Goal: Task Accomplishment & Management: Complete application form

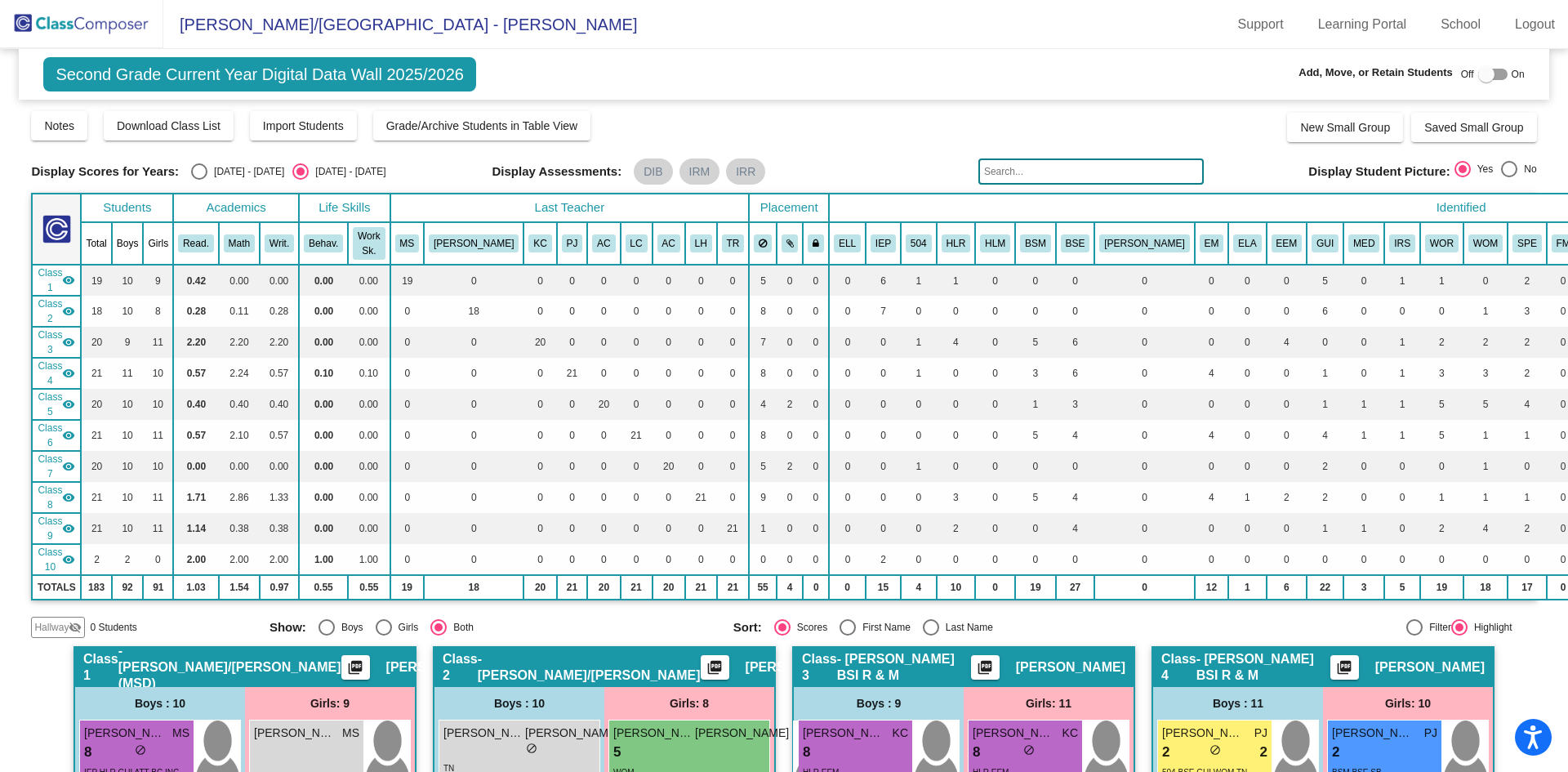
click at [131, 30] on img at bounding box center [81, 24] width 163 height 49
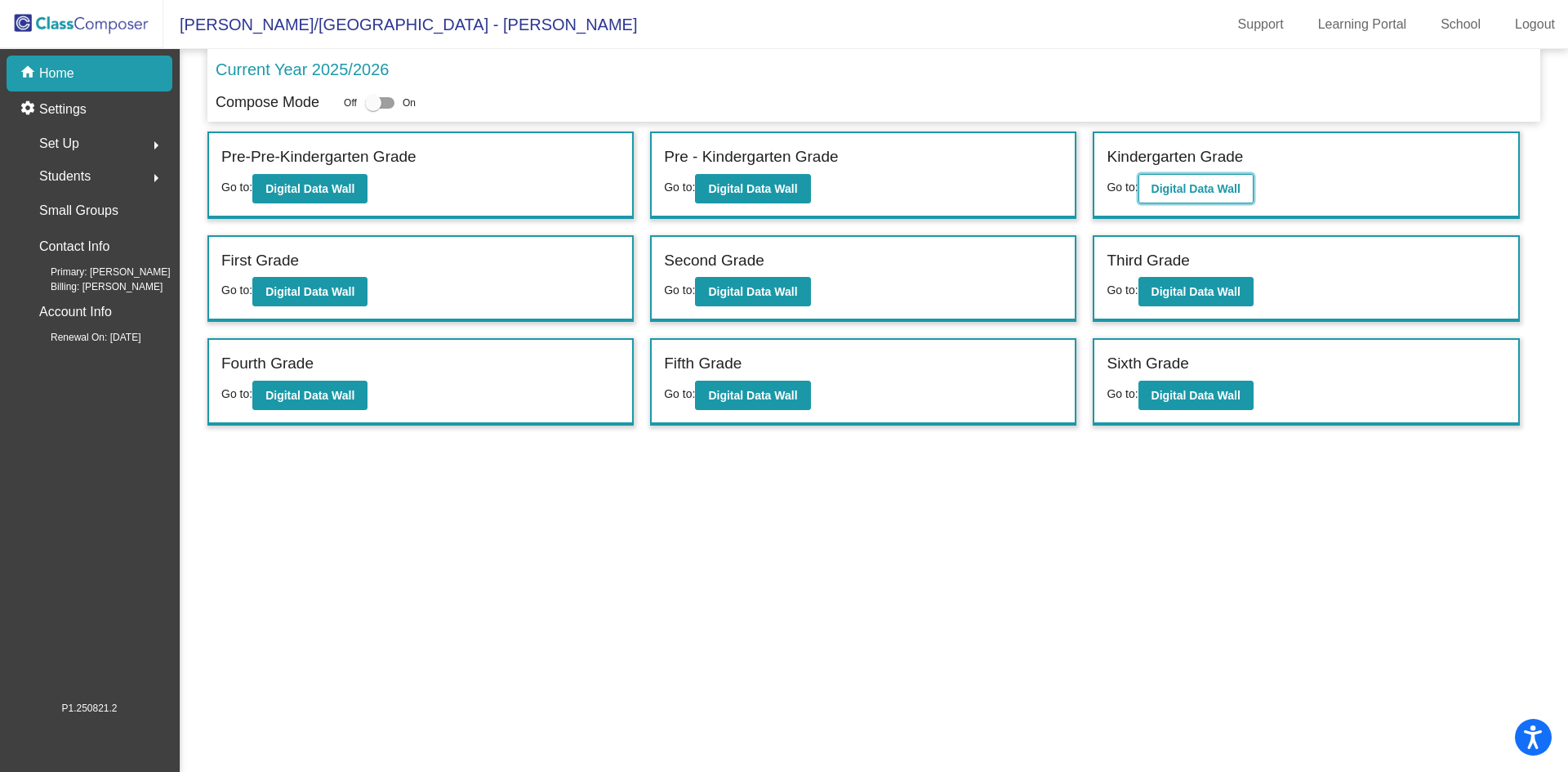
click at [1204, 187] on b "Digital Data Wall" at bounding box center [1196, 189] width 89 height 13
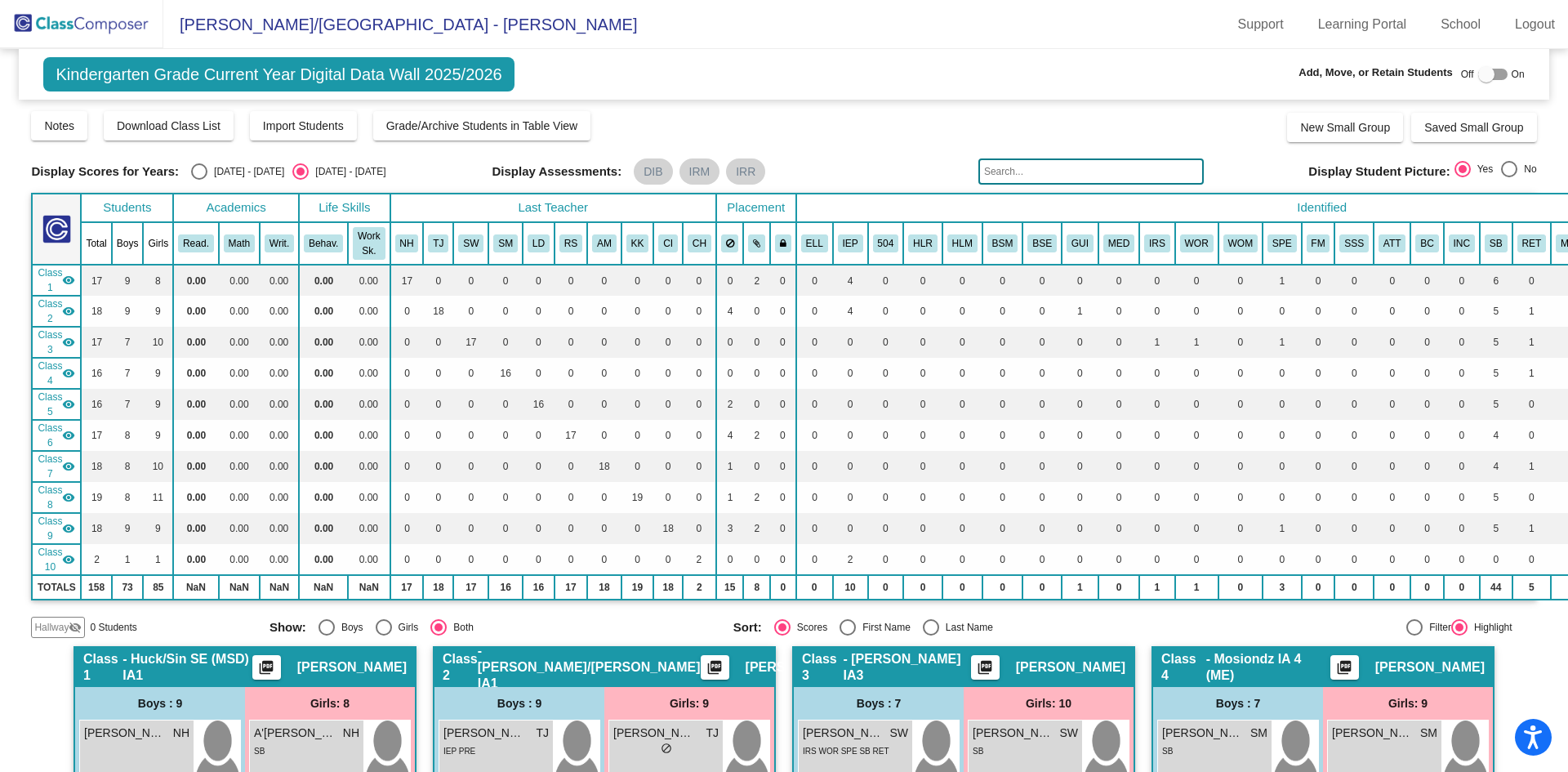
click at [1500, 73] on div "Off On" at bounding box center [1493, 74] width 64 height 19
click at [1496, 74] on div at bounding box center [1492, 74] width 29 height 12
checkbox input "true"
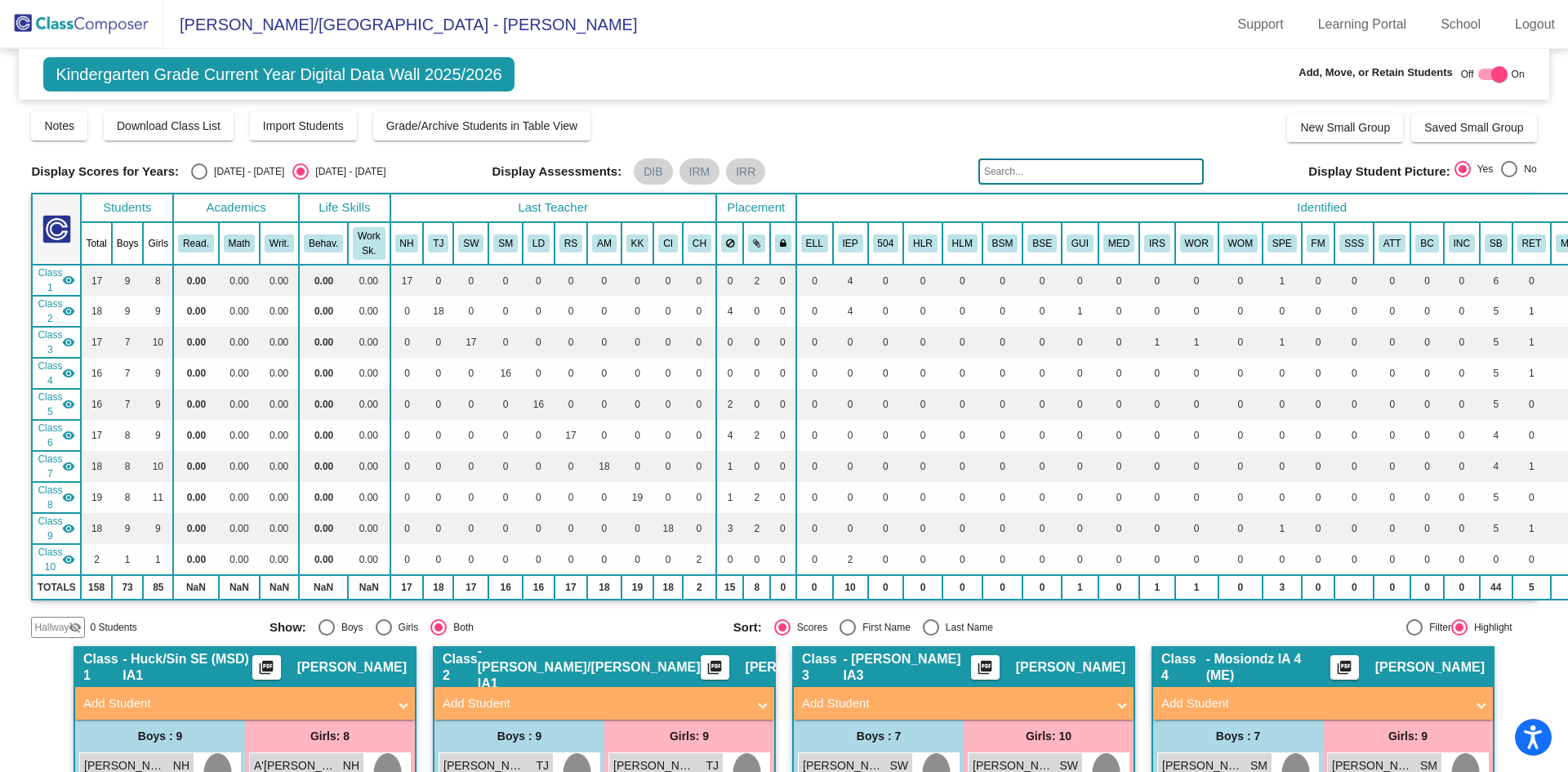
click at [56, 628] on span "Hallway" at bounding box center [51, 627] width 34 height 15
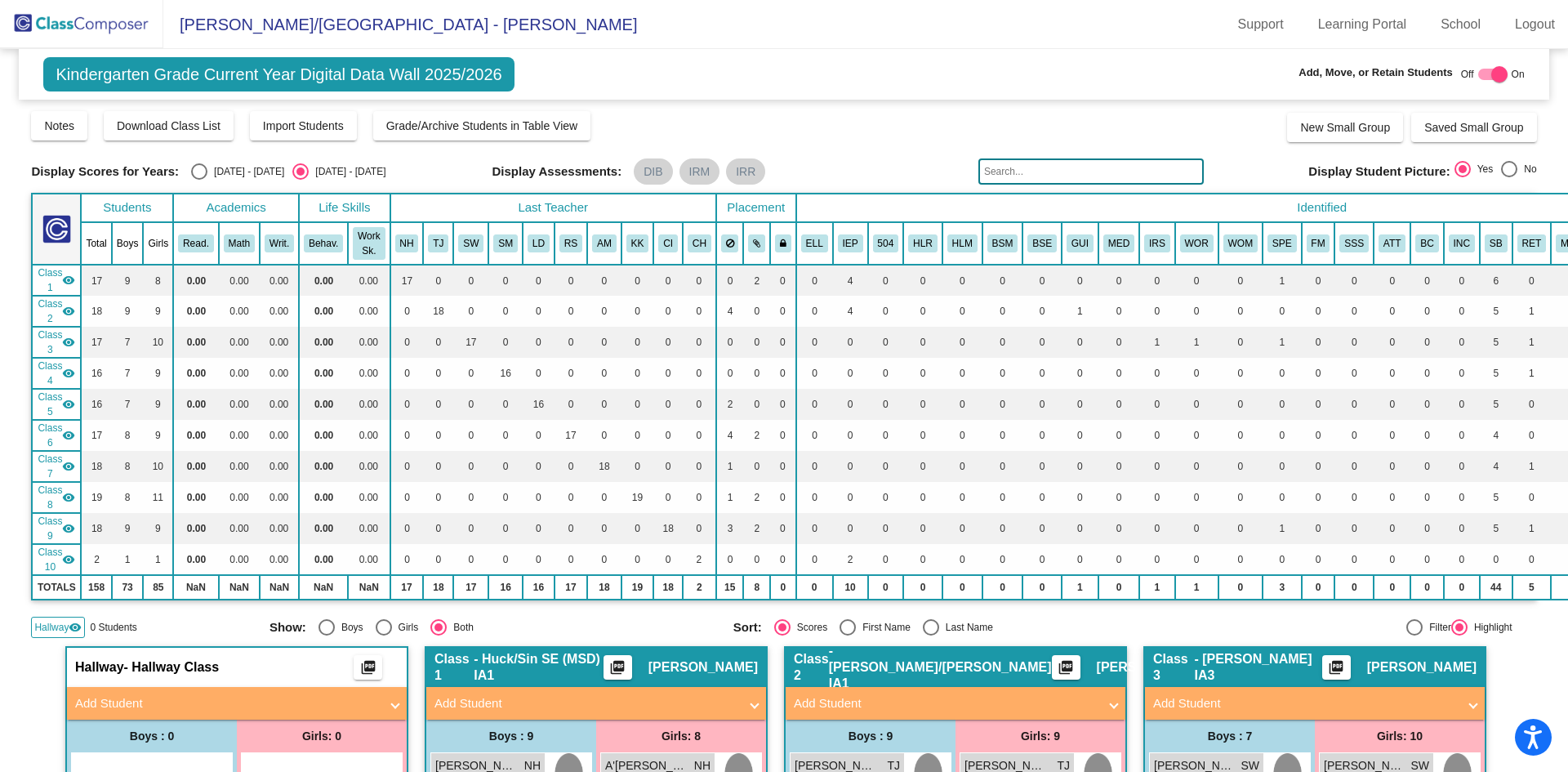
scroll to position [490, 0]
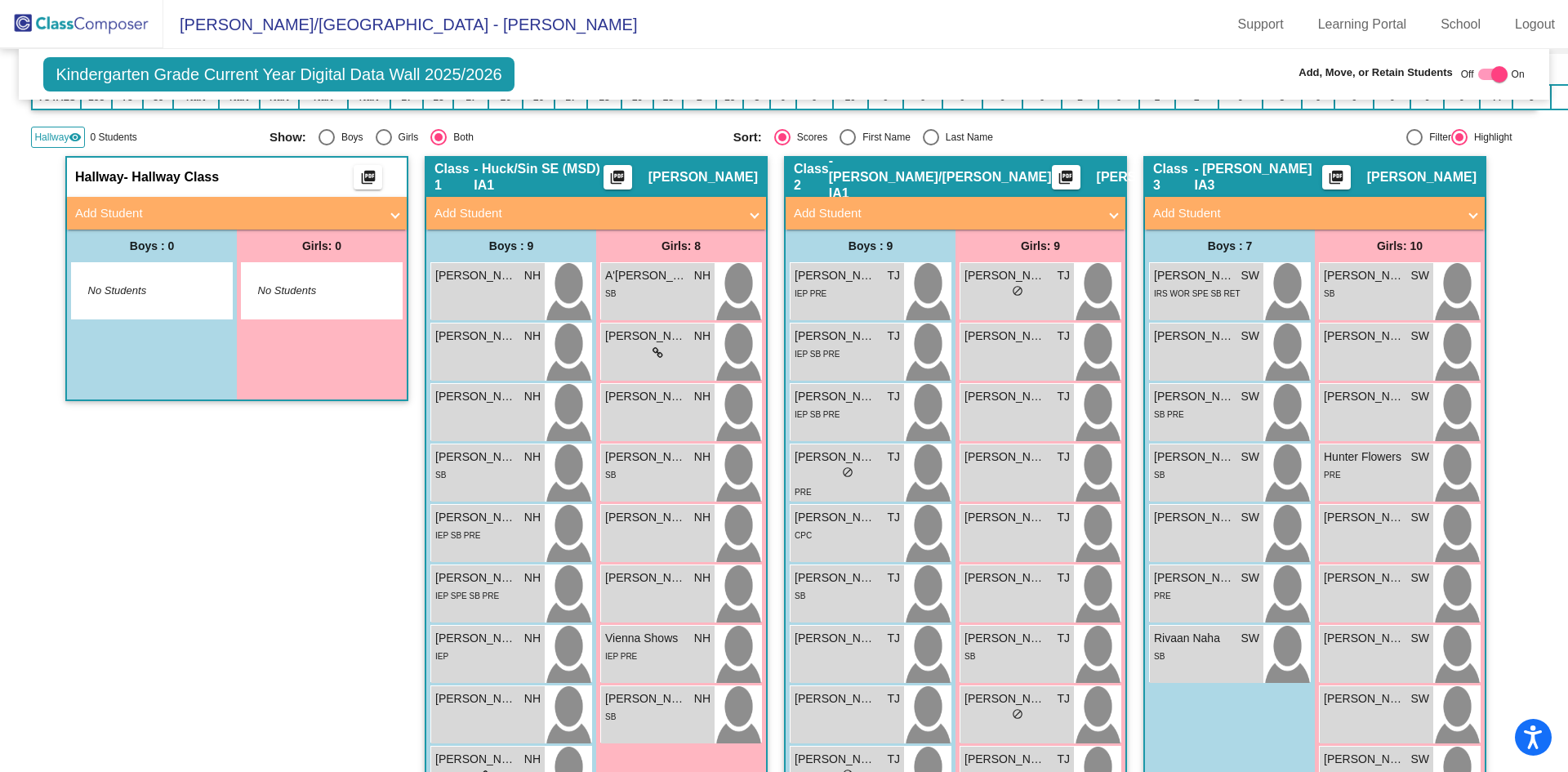
click at [294, 285] on span "No Students" at bounding box center [309, 291] width 102 height 17
click at [264, 206] on mat-panel-title "Add Student" at bounding box center [227, 213] width 304 height 18
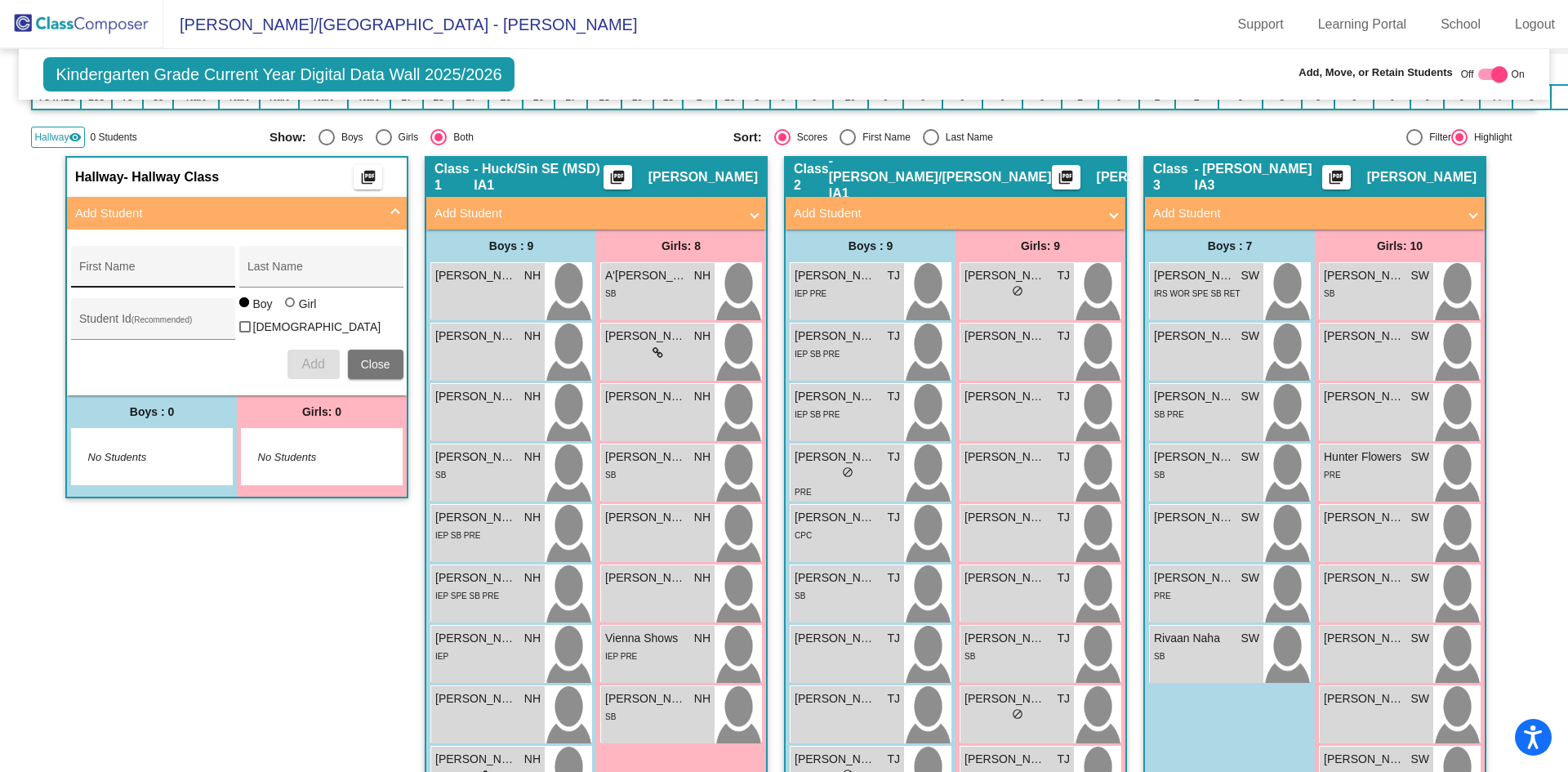
click at [152, 262] on div "First Name" at bounding box center [153, 272] width 147 height 33
type input "Nuh'Rye"
click at [287, 278] on input "Last Name" at bounding box center [321, 273] width 147 height 13
type input "[PERSON_NAME]"
click at [285, 307] on div at bounding box center [290, 302] width 10 height 10
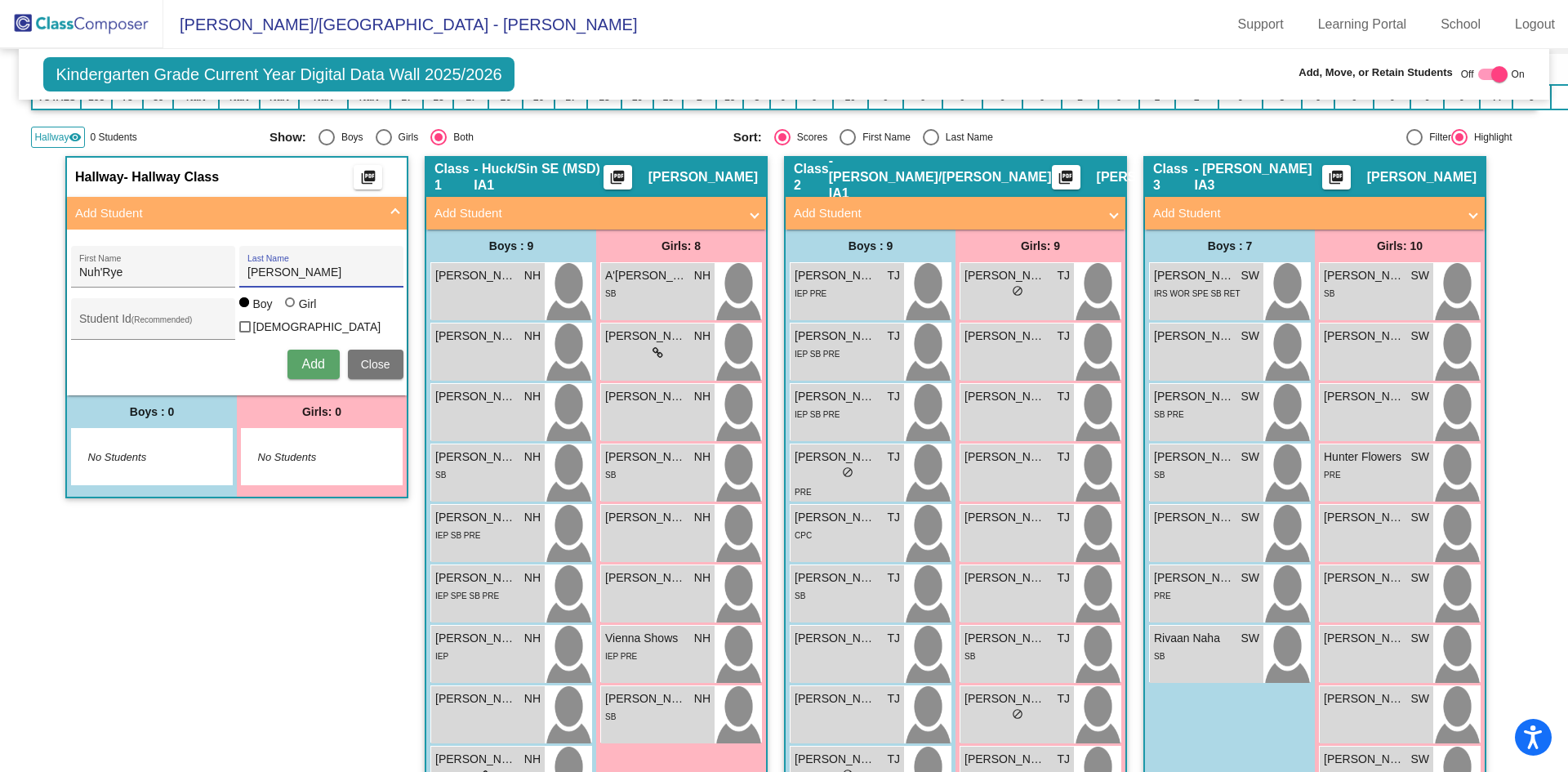
click at [291, 311] on input "Girl" at bounding box center [291, 310] width 1 height 1
radio input "true"
click at [173, 320] on input "Student Id (Recommended)" at bounding box center [153, 325] width 147 height 13
type input "32160"
click at [319, 351] on button "Add" at bounding box center [314, 364] width 52 height 29
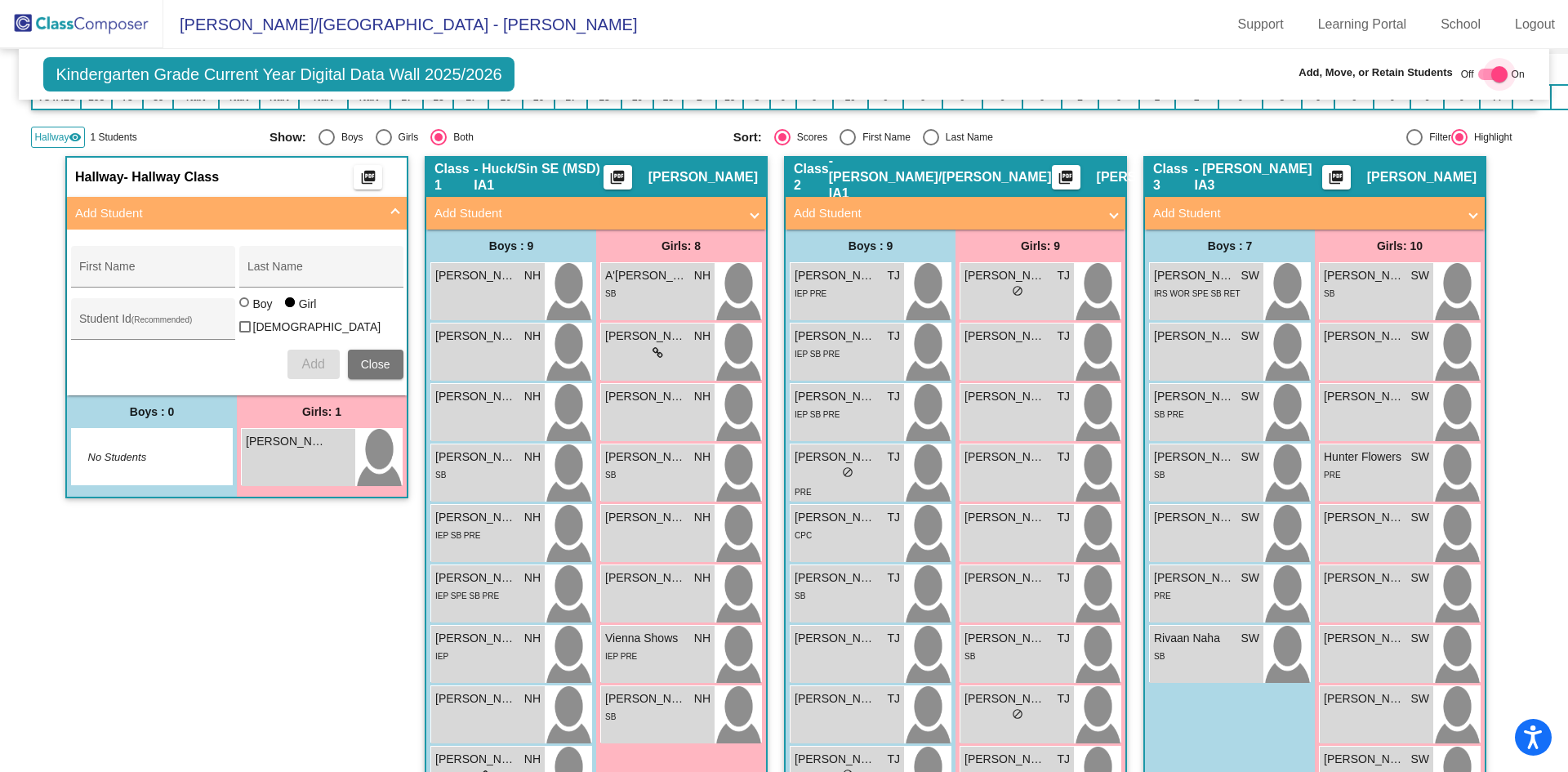
click at [1478, 79] on label at bounding box center [1492, 74] width 29 height 19
checkbox input "false"
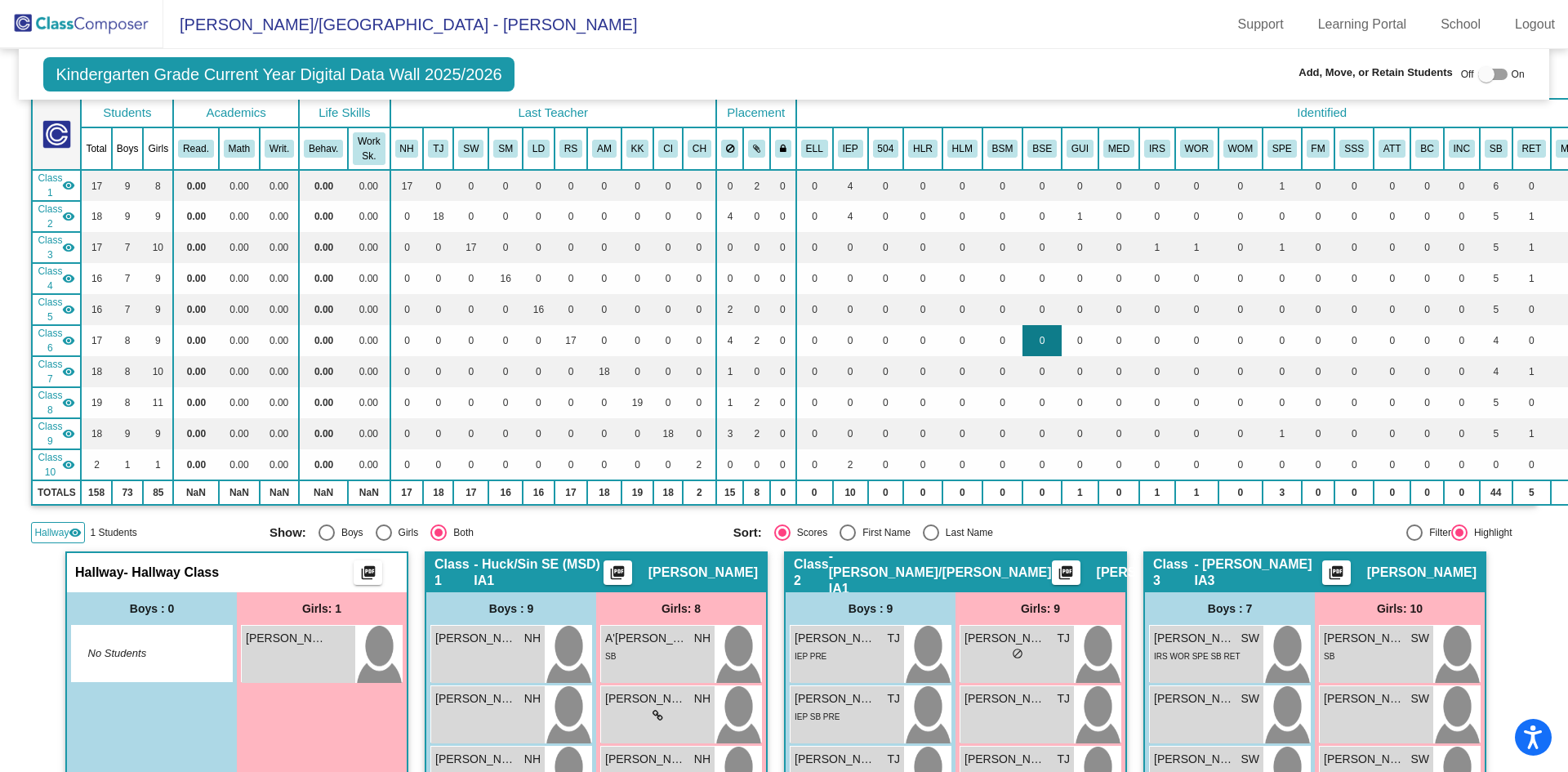
scroll to position [0, 0]
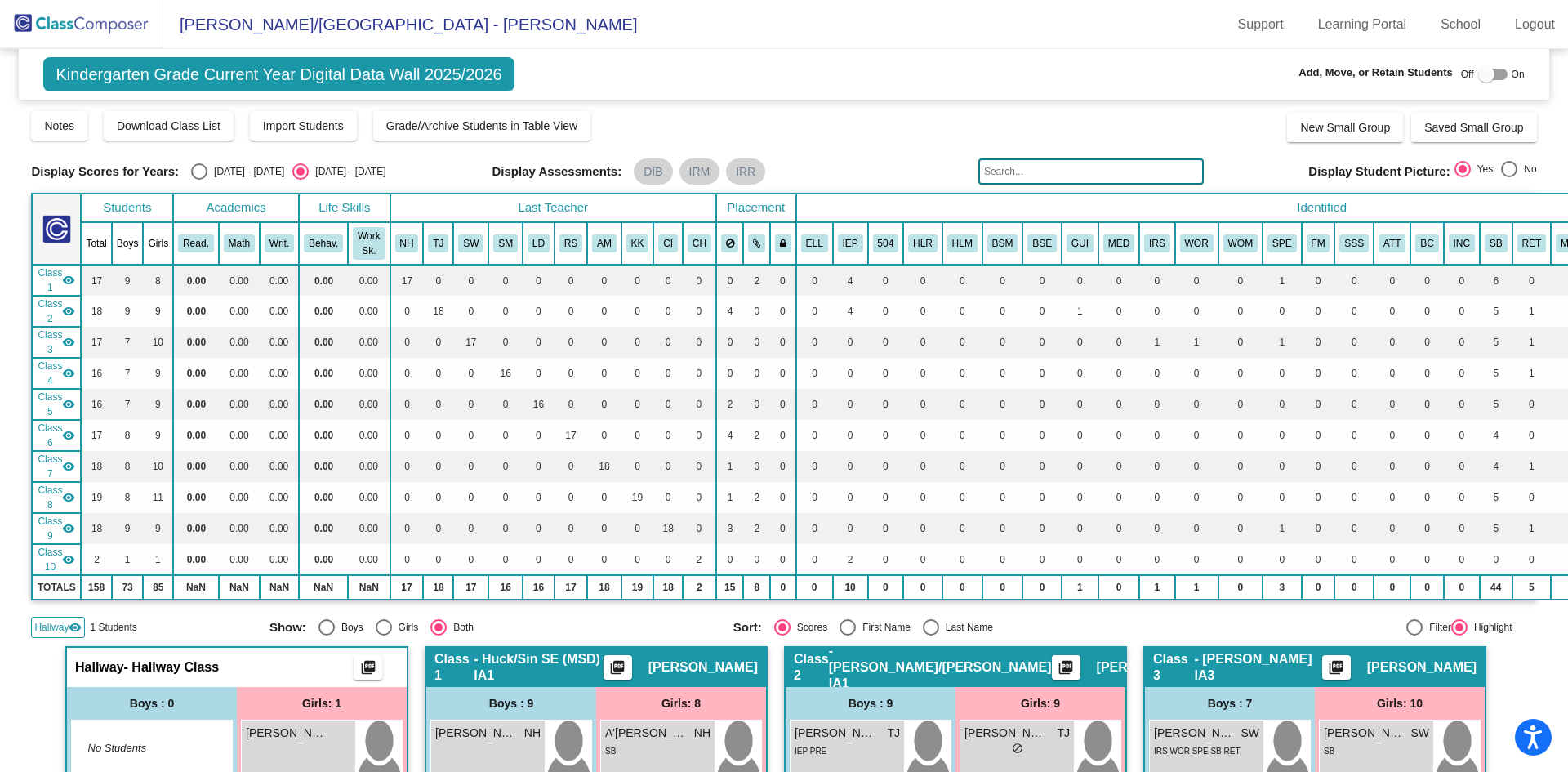
click at [1087, 169] on input "text" at bounding box center [1090, 171] width 225 height 26
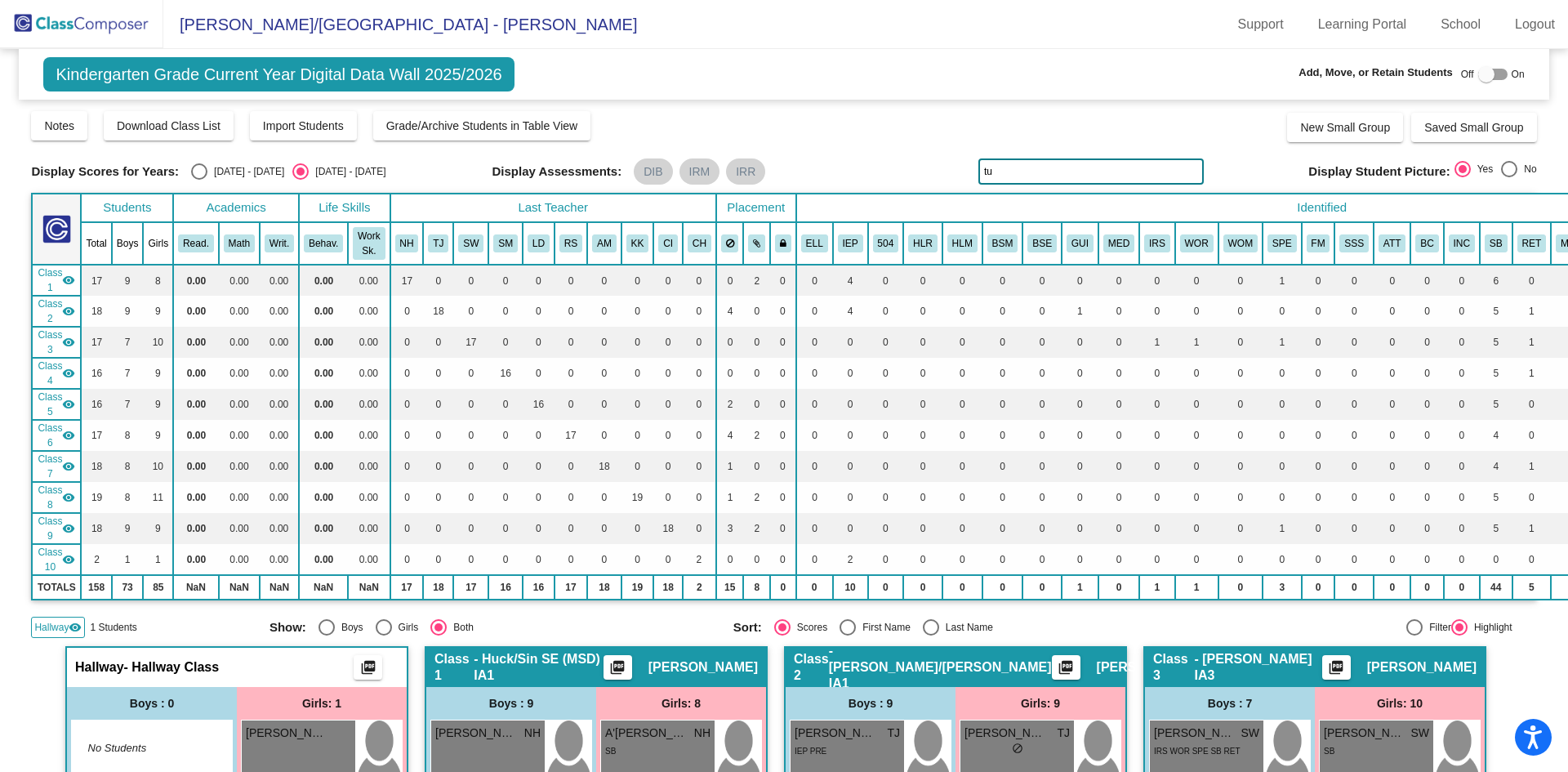
type input "t"
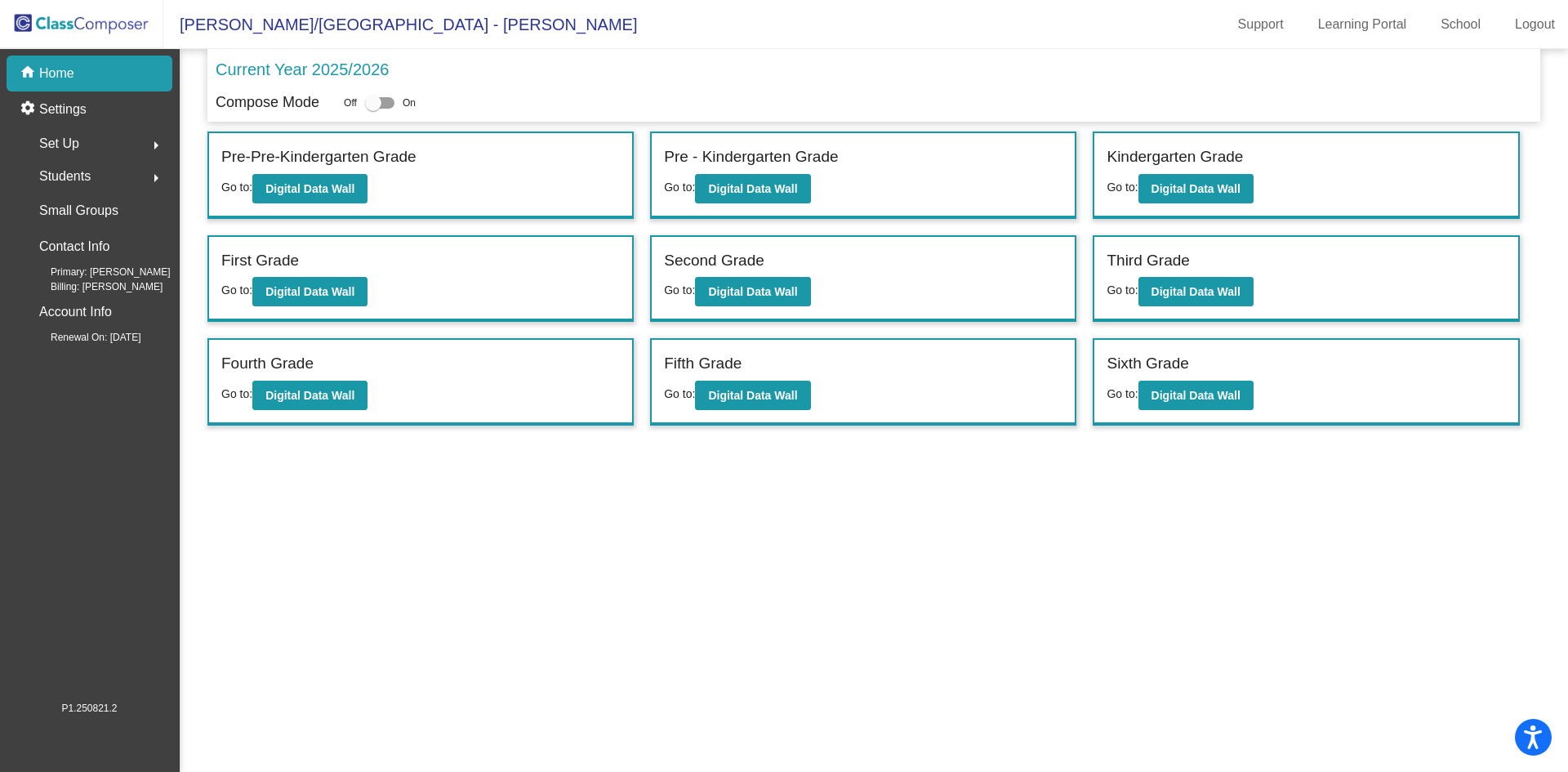
click at [124, 25] on img at bounding box center [81, 24] width 163 height 49
click at [135, 183] on div "Students arrow_right" at bounding box center [94, 176] width 156 height 33
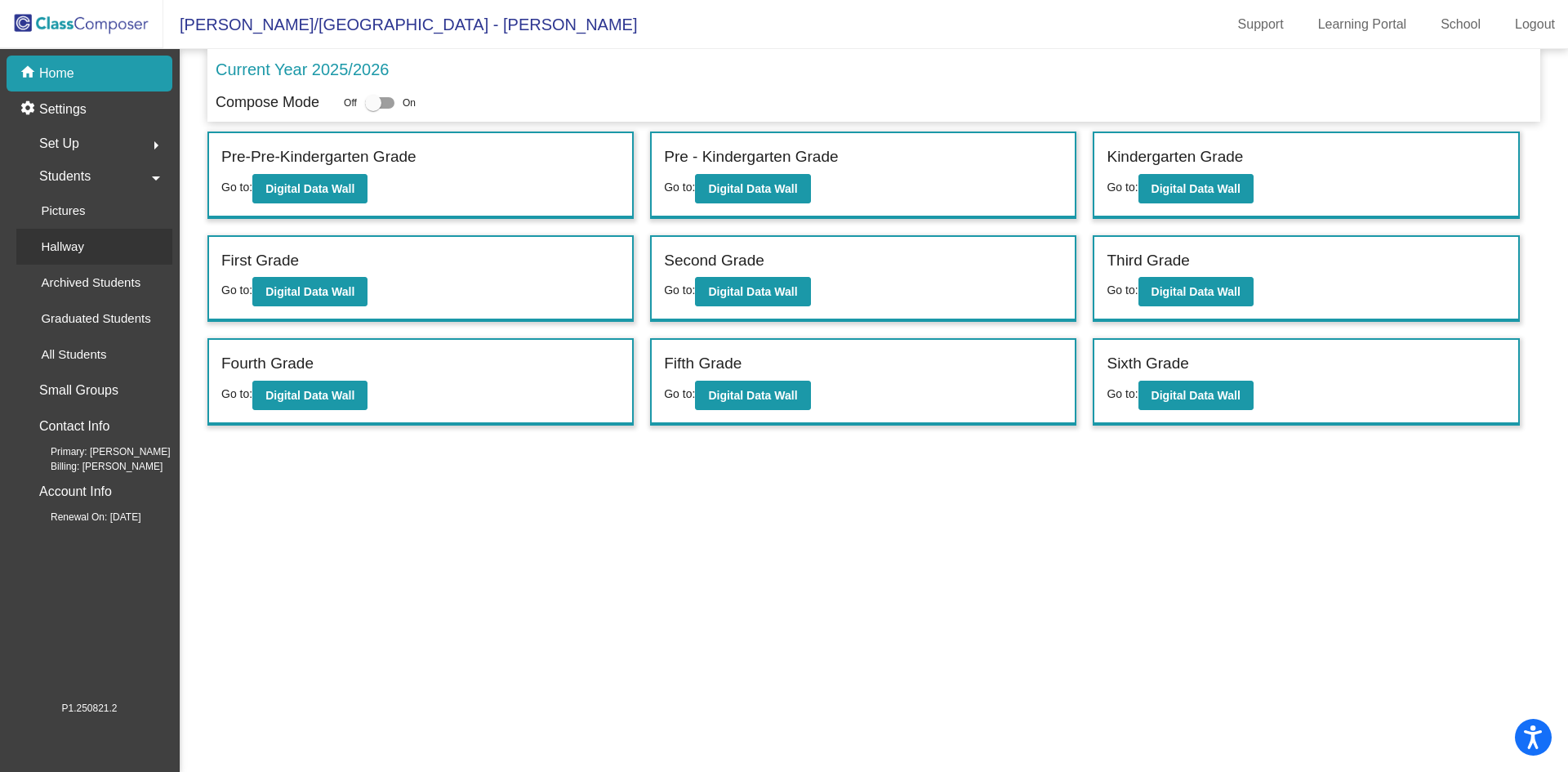
click at [92, 248] on div "Hallway" at bounding box center [57, 246] width 81 height 36
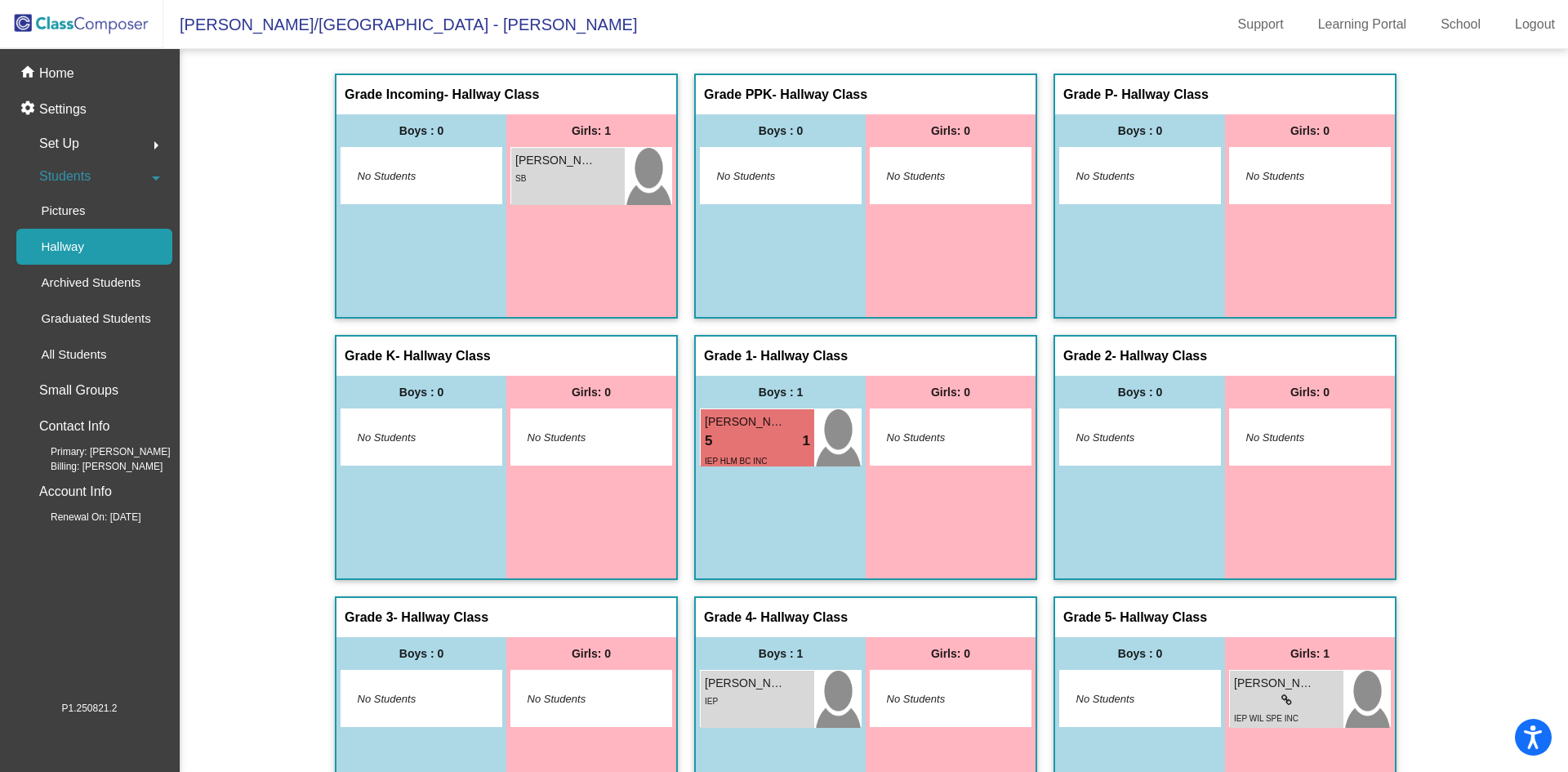
click at [149, 171] on mat-icon "arrow_drop_down" at bounding box center [156, 177] width 19 height 19
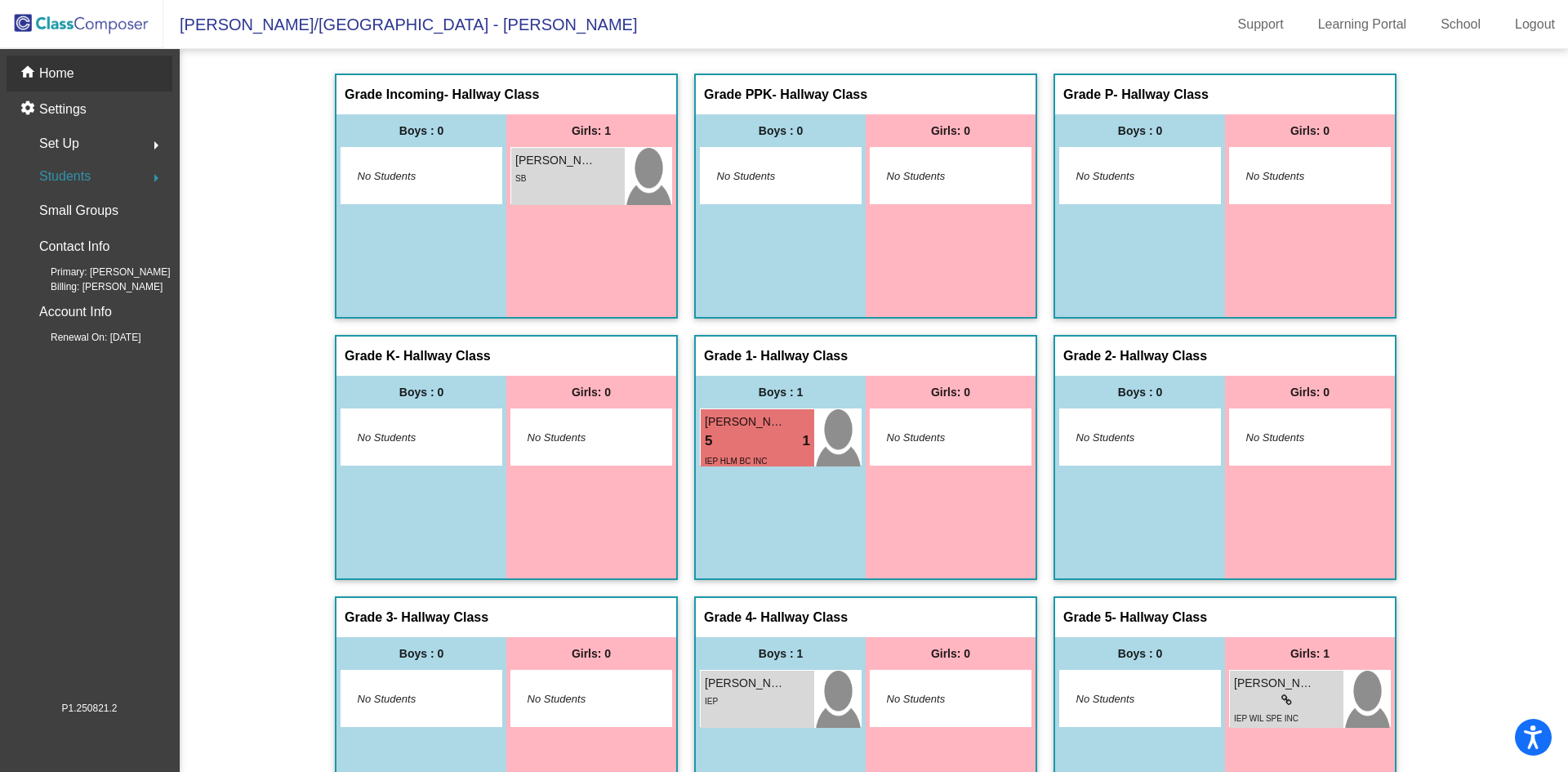
click at [74, 75] on p "Home" at bounding box center [57, 73] width 35 height 19
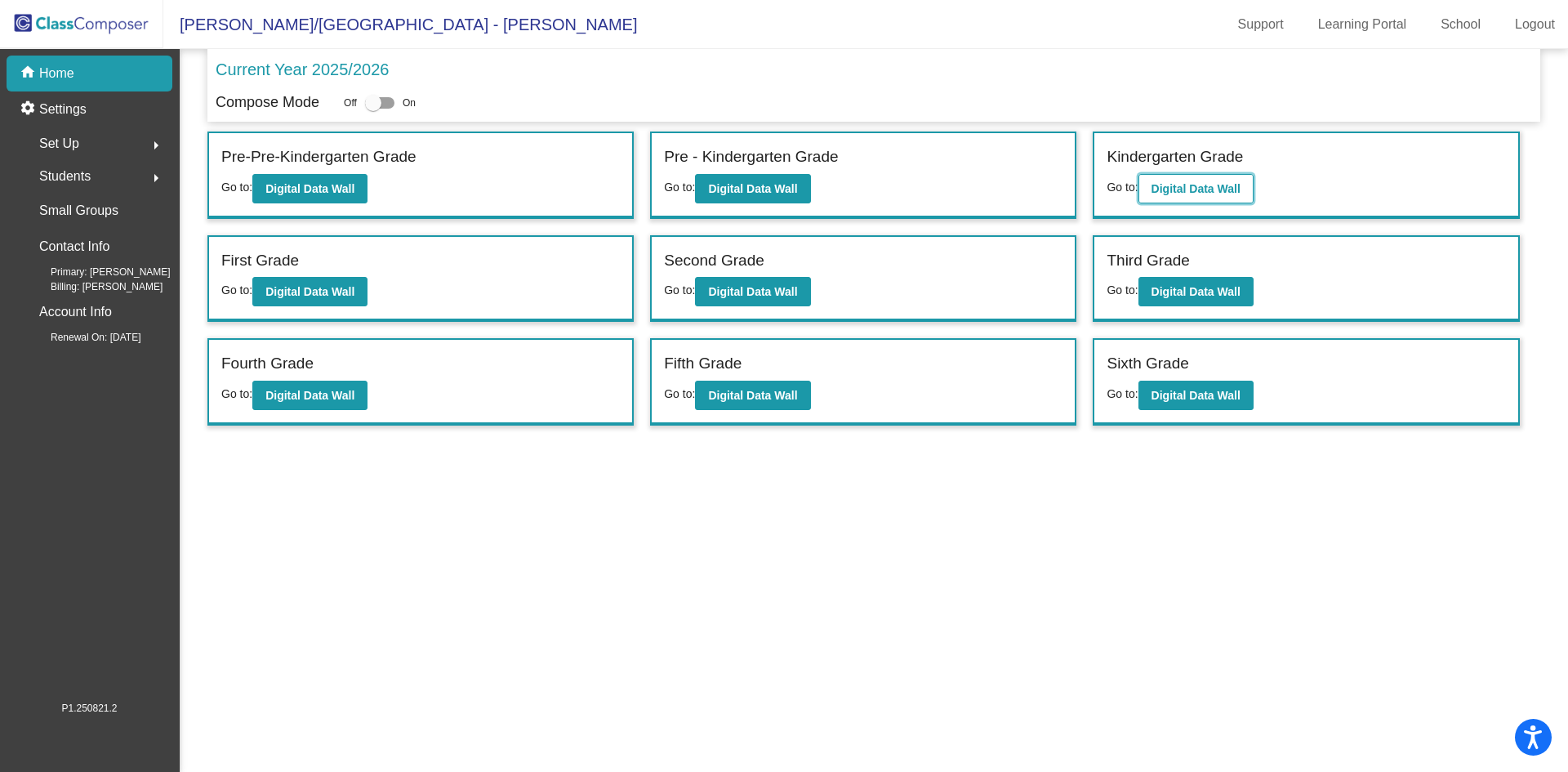
click at [1215, 192] on b "Digital Data Wall" at bounding box center [1196, 189] width 89 height 13
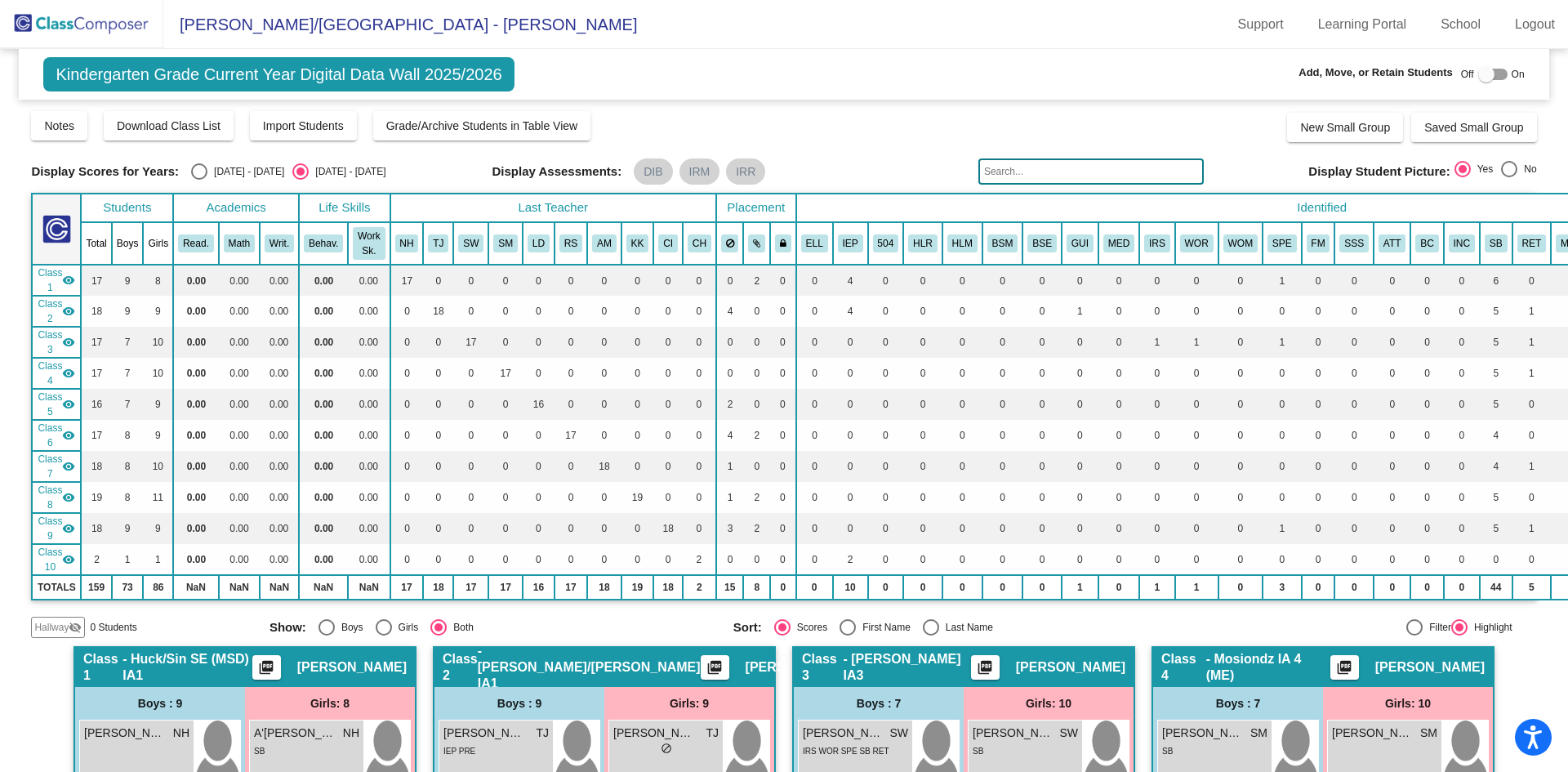
click at [43, 632] on span "Hallway" at bounding box center [51, 627] width 34 height 15
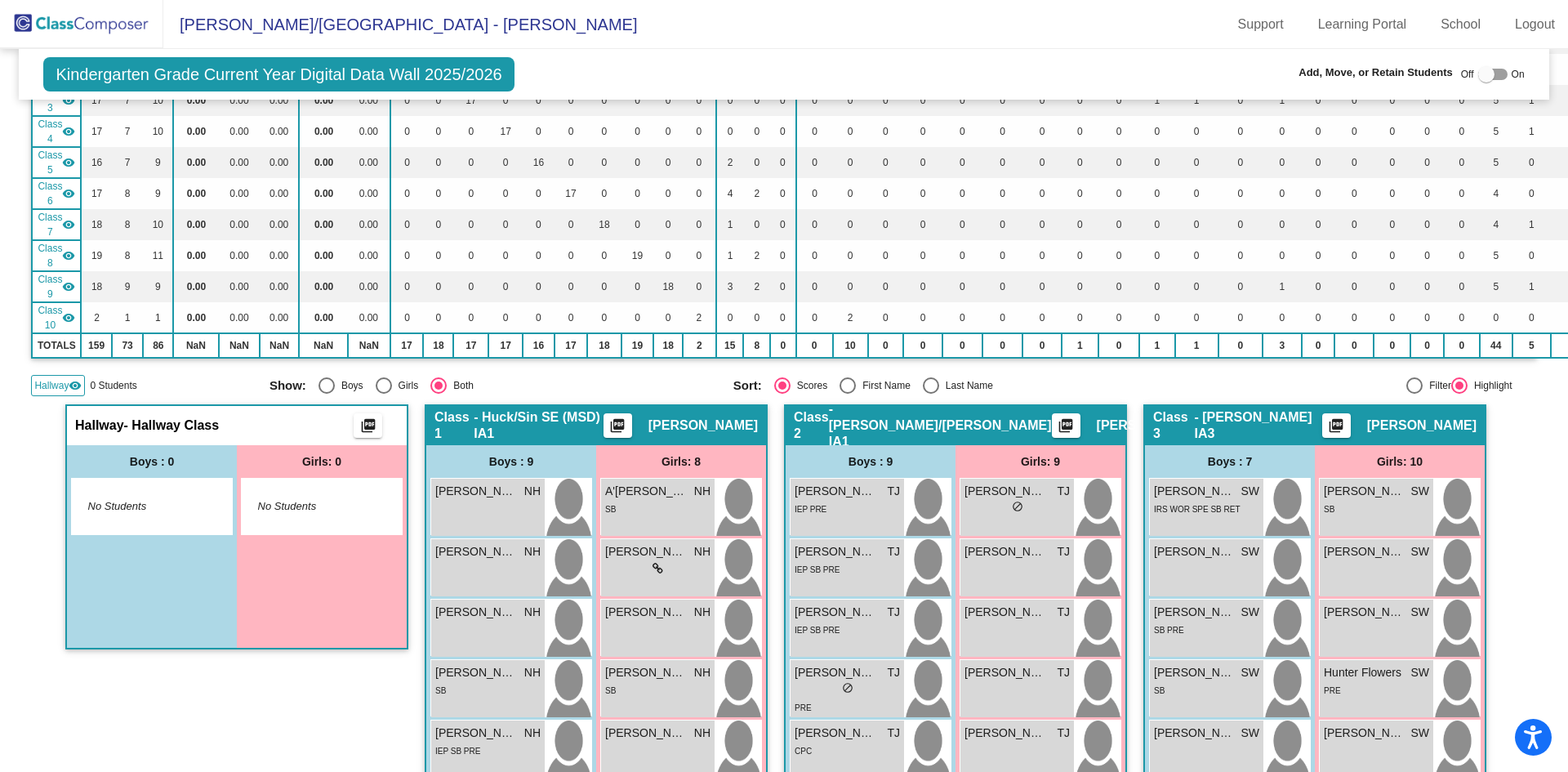
scroll to position [245, 0]
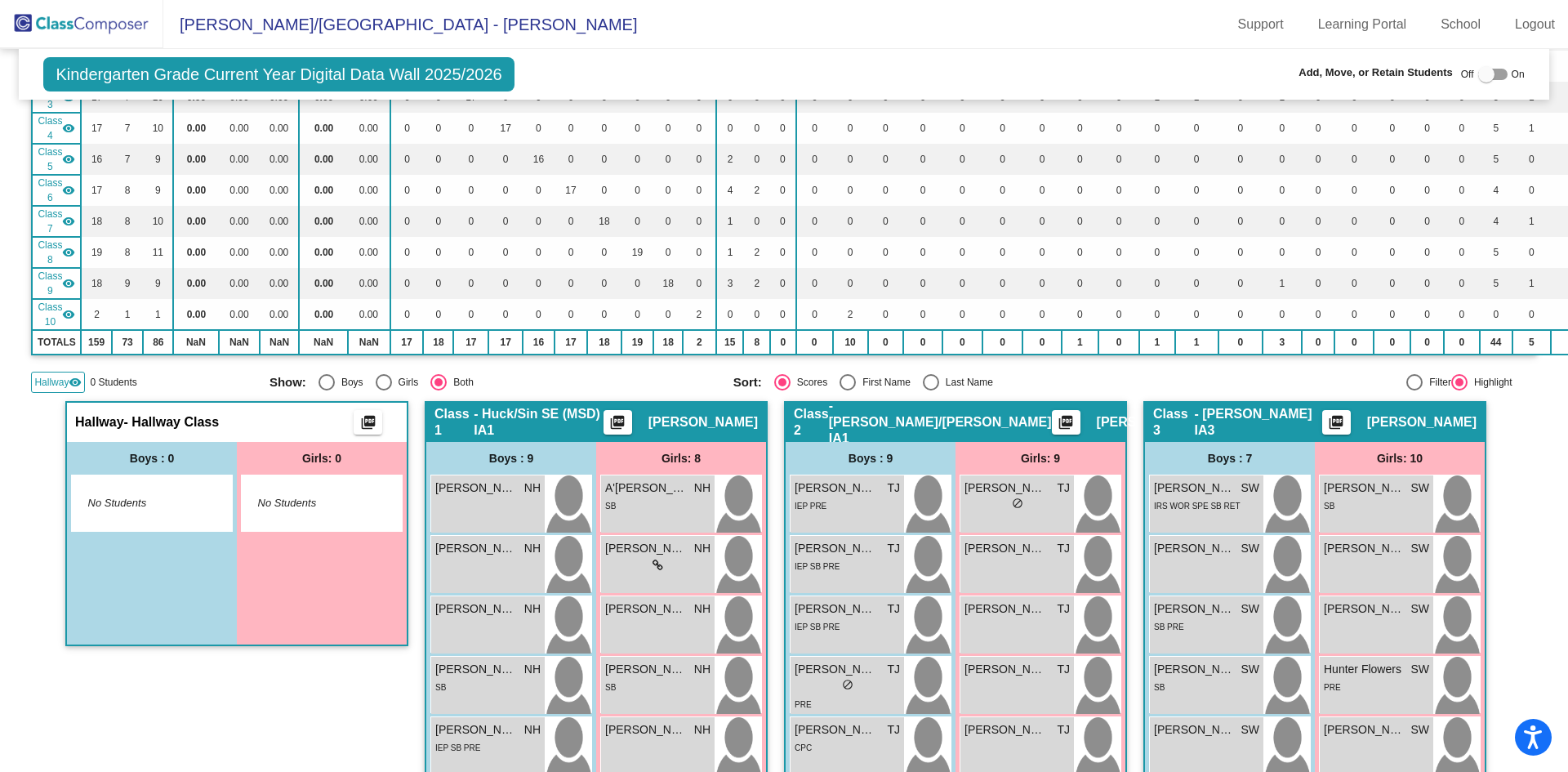
click at [333, 490] on div "No Students" at bounding box center [321, 503] width 160 height 55
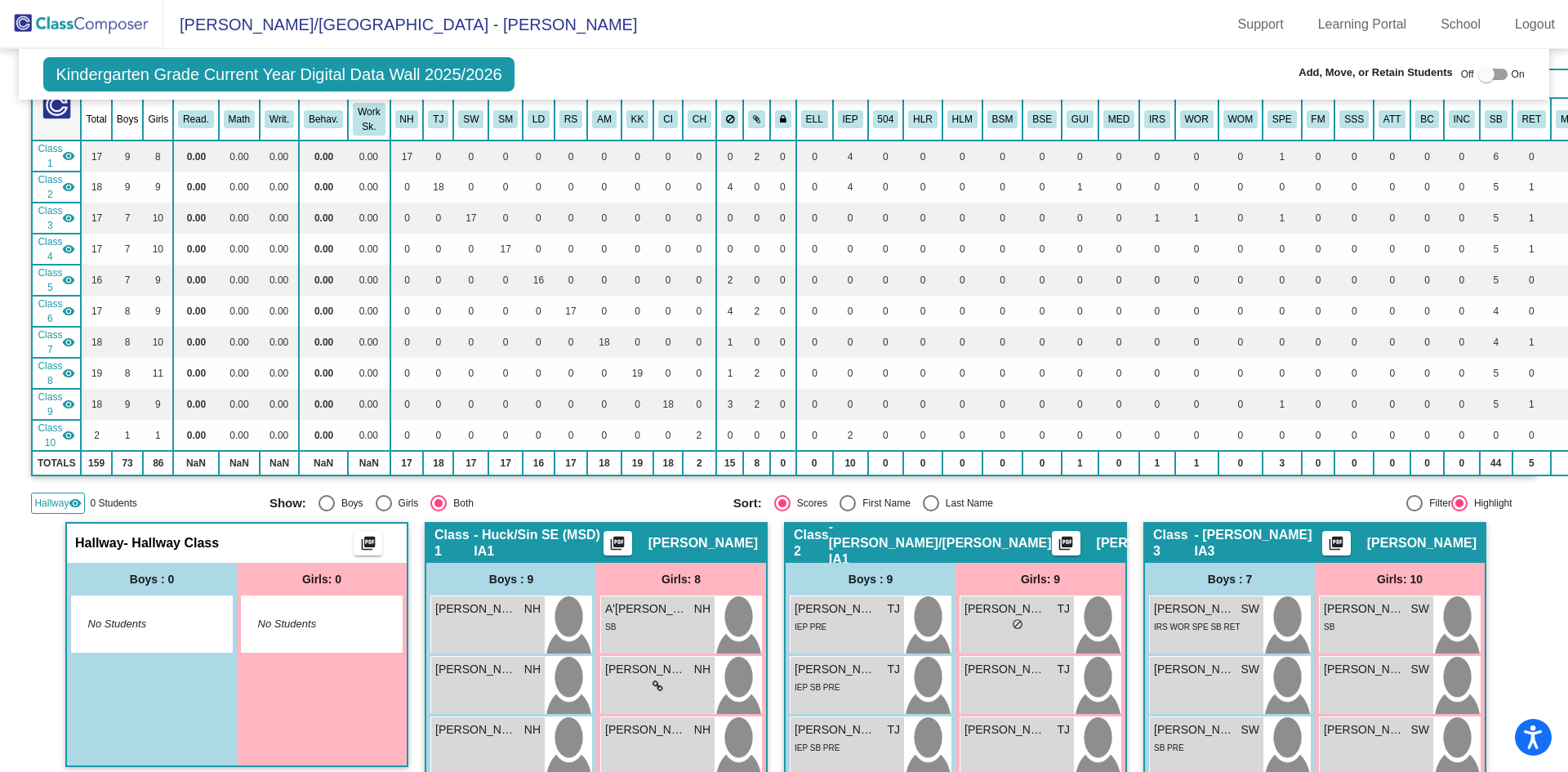
scroll to position [0, 0]
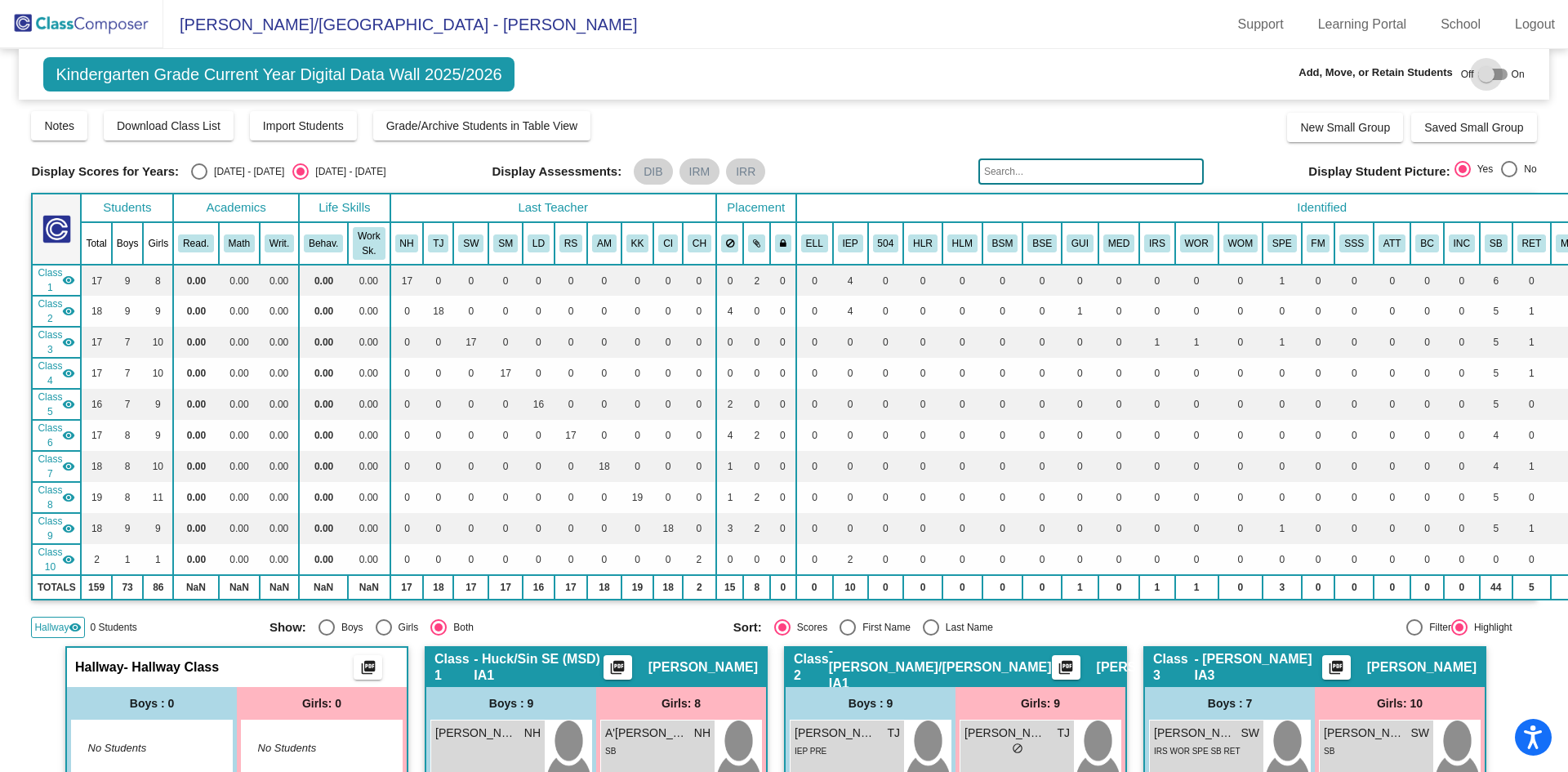
click at [1497, 76] on div at bounding box center [1492, 74] width 29 height 12
checkbox input "true"
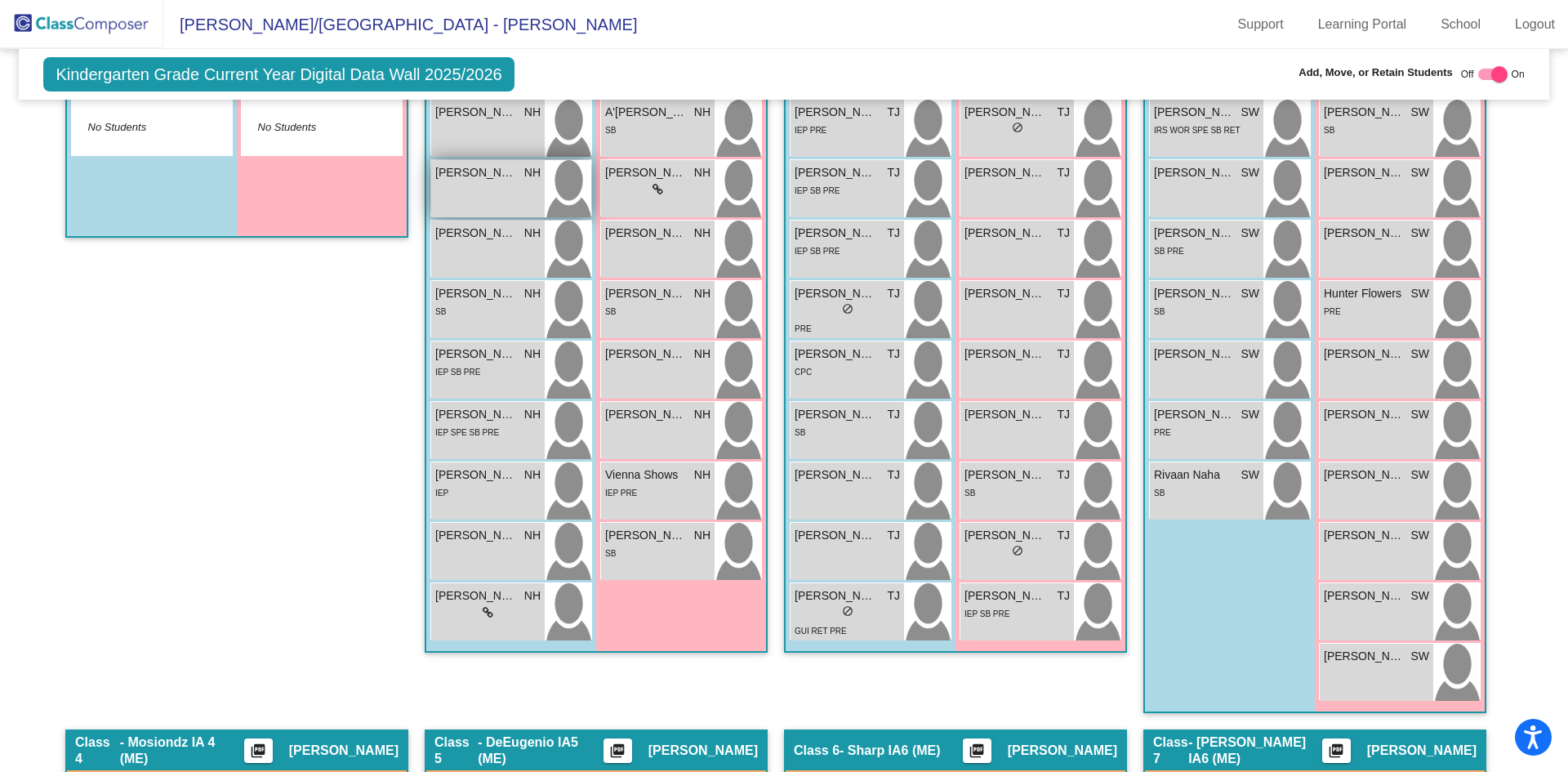
scroll to position [408, 0]
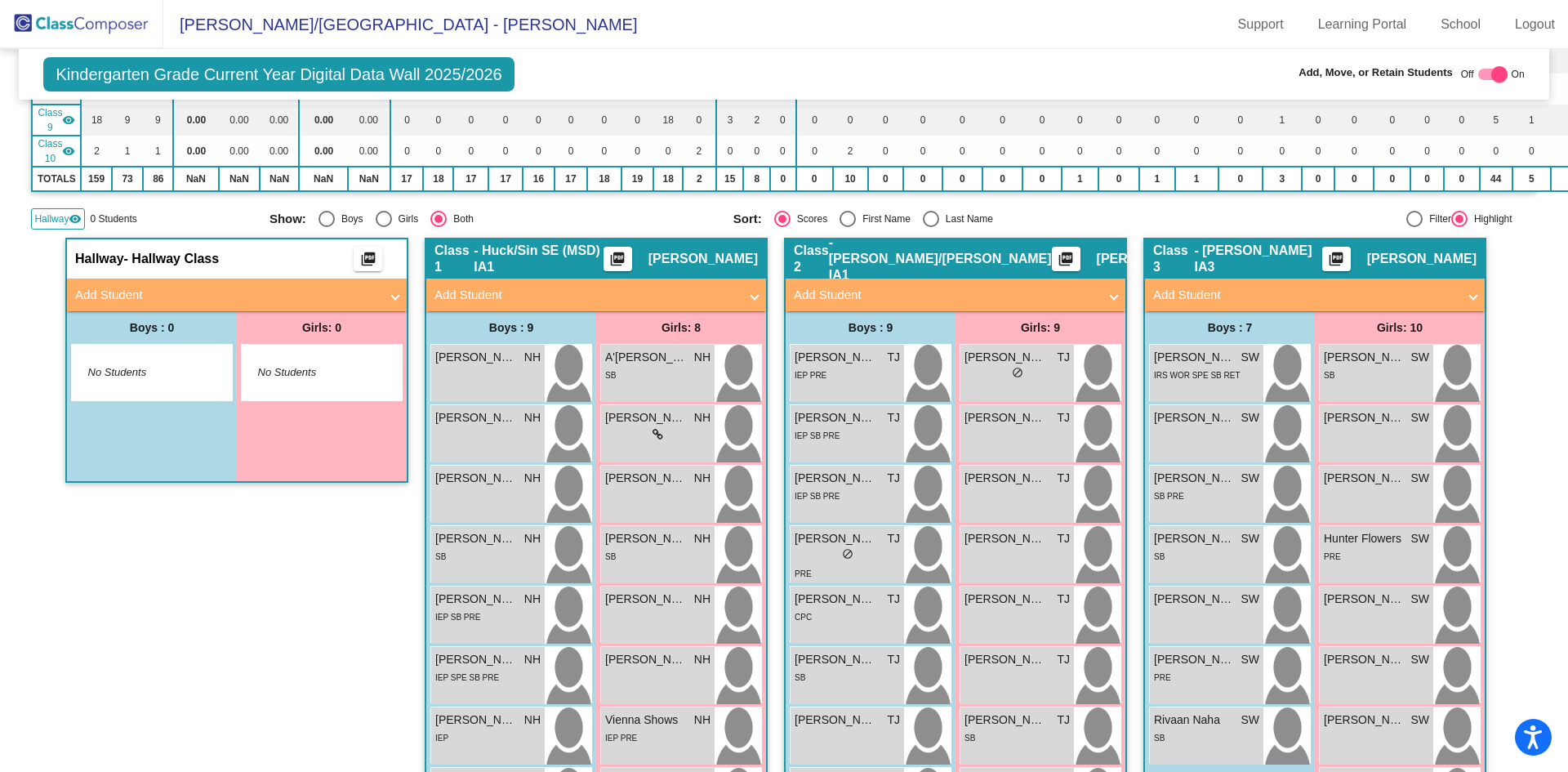
click at [265, 291] on mat-panel-title "Add Student" at bounding box center [227, 295] width 304 height 18
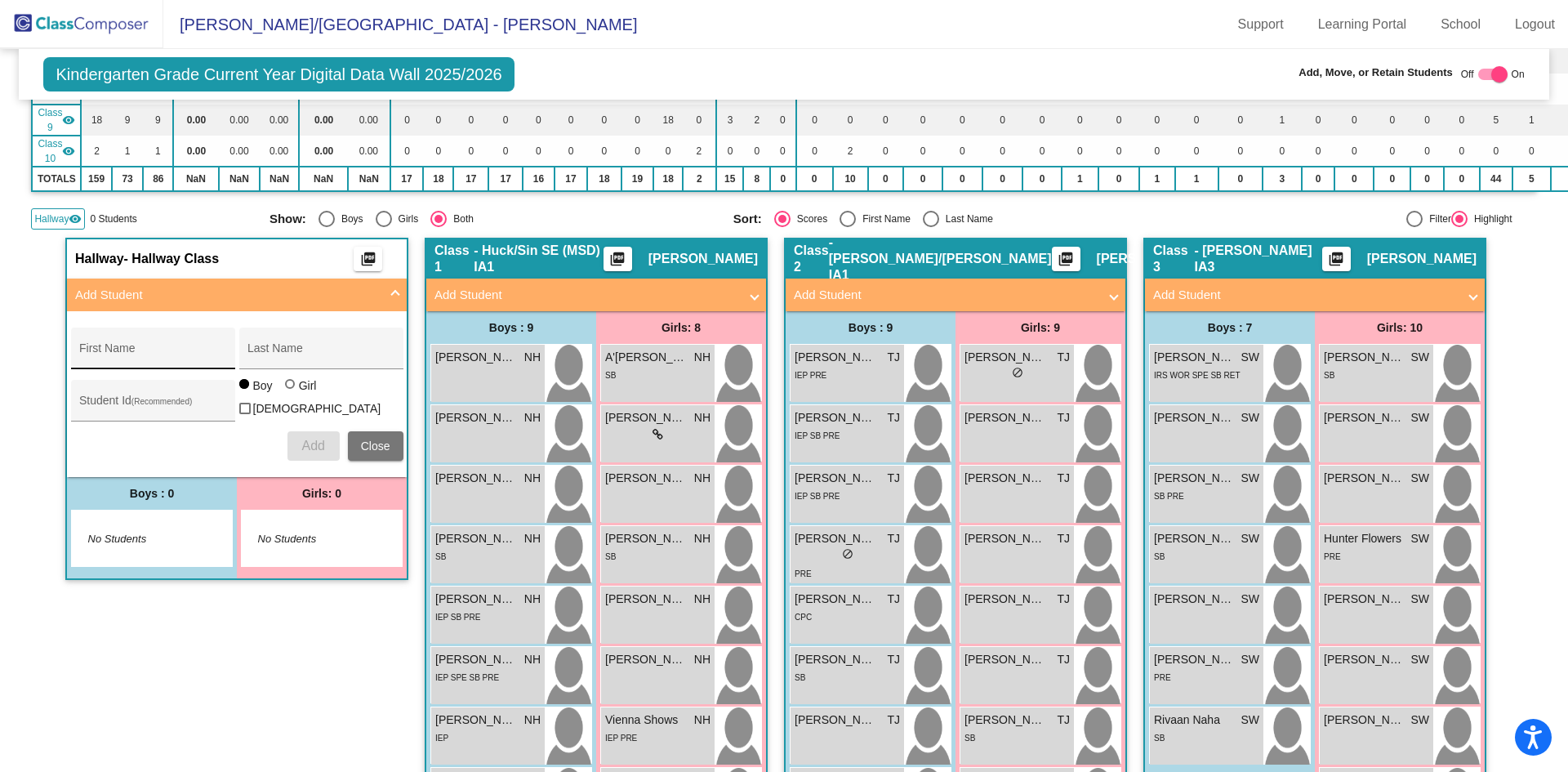
click at [143, 341] on div "First Name" at bounding box center [153, 353] width 147 height 33
type input "Singh Gujar"
click at [294, 347] on div "Last Name" at bounding box center [321, 353] width 147 height 33
type input "i"
type input "Singh Gujar"
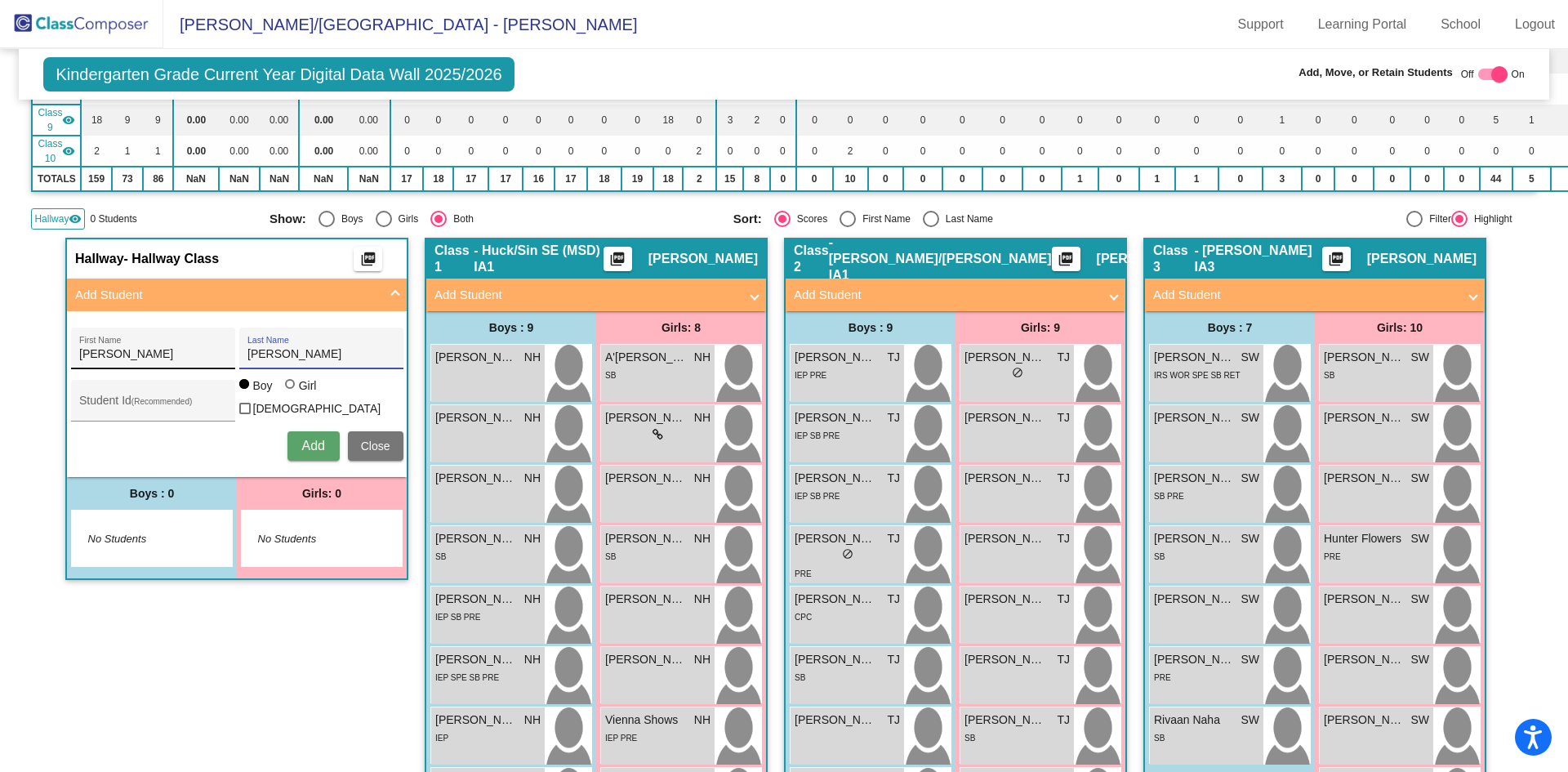
click at [115, 359] on input "Singh Gujar" at bounding box center [153, 355] width 147 height 13
drag, startPoint x: 133, startPoint y: 353, endPoint x: 69, endPoint y: 371, distance: 66.5
click at [69, 371] on div "Singh Gujar First Name Singh Gujar Last Name Student Id (Recommended) Boy Girl …" at bounding box center [237, 394] width 349 height 150
type input "Hirdyajit"
click at [285, 389] on div at bounding box center [290, 384] width 10 height 10
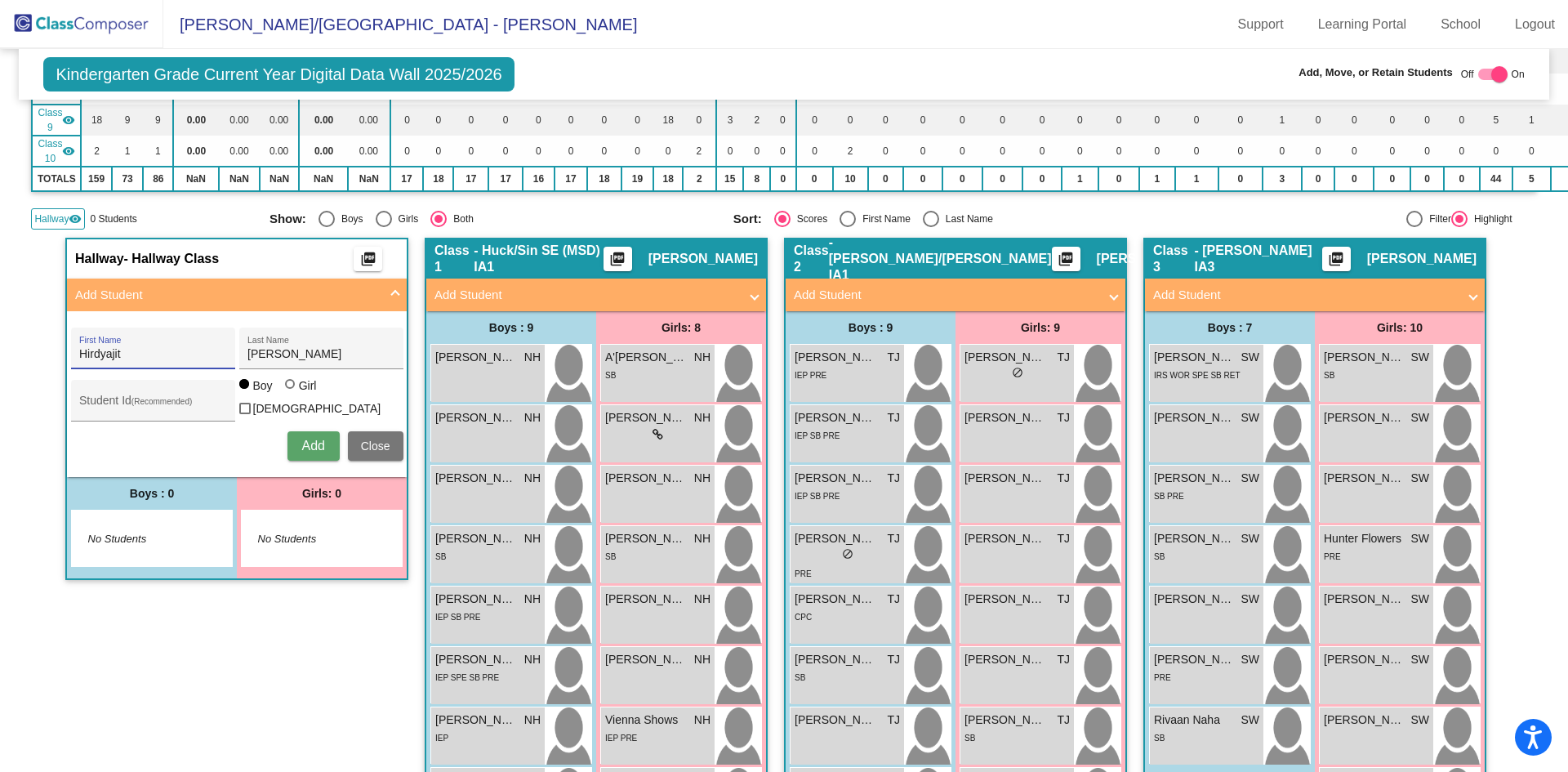
click at [291, 392] on input "Girl" at bounding box center [291, 392] width 1 height 1
radio input "true"
click at [312, 444] on span "Add" at bounding box center [312, 445] width 23 height 14
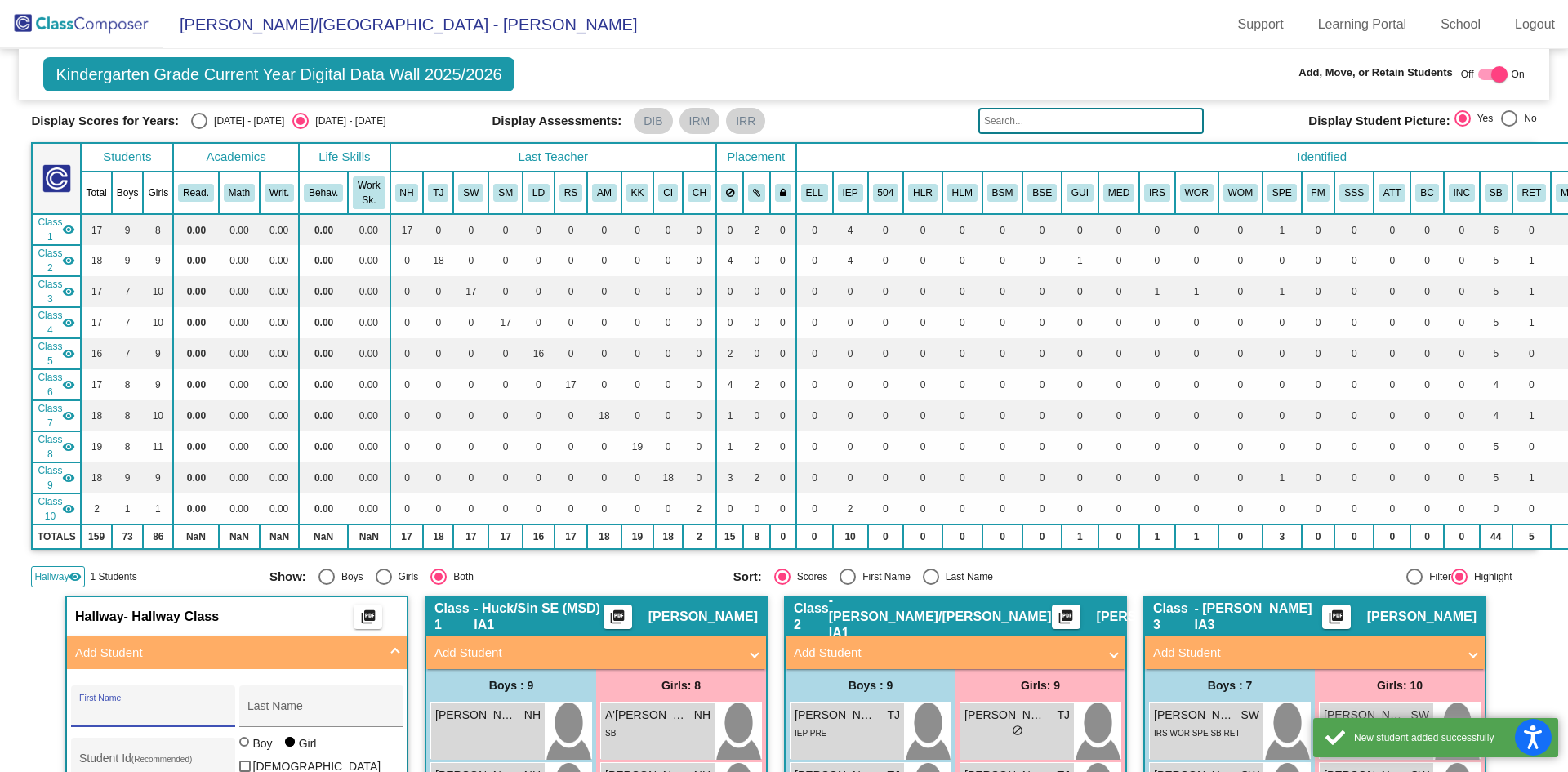
scroll to position [0, 0]
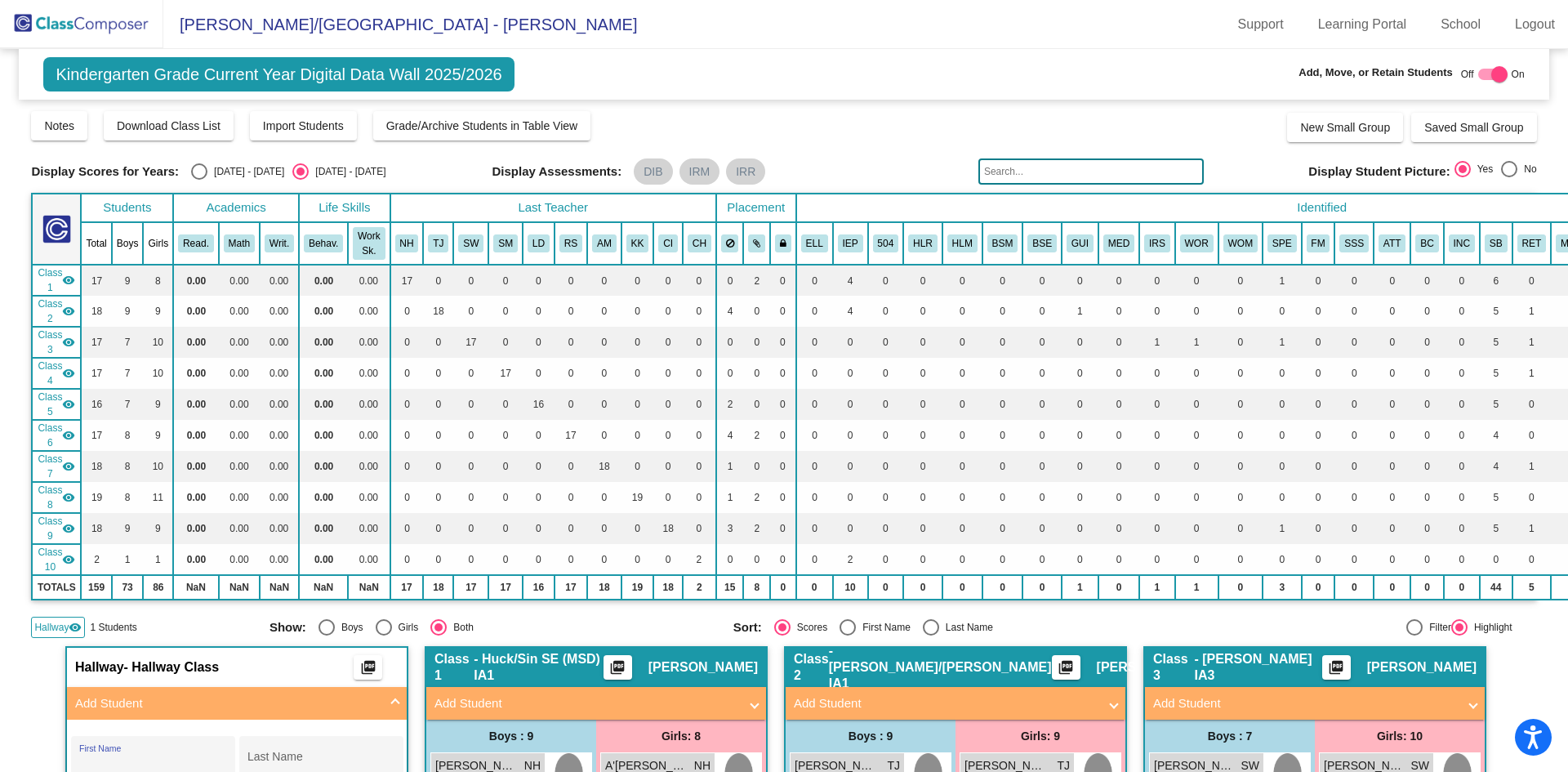
click at [69, 18] on img at bounding box center [81, 24] width 163 height 49
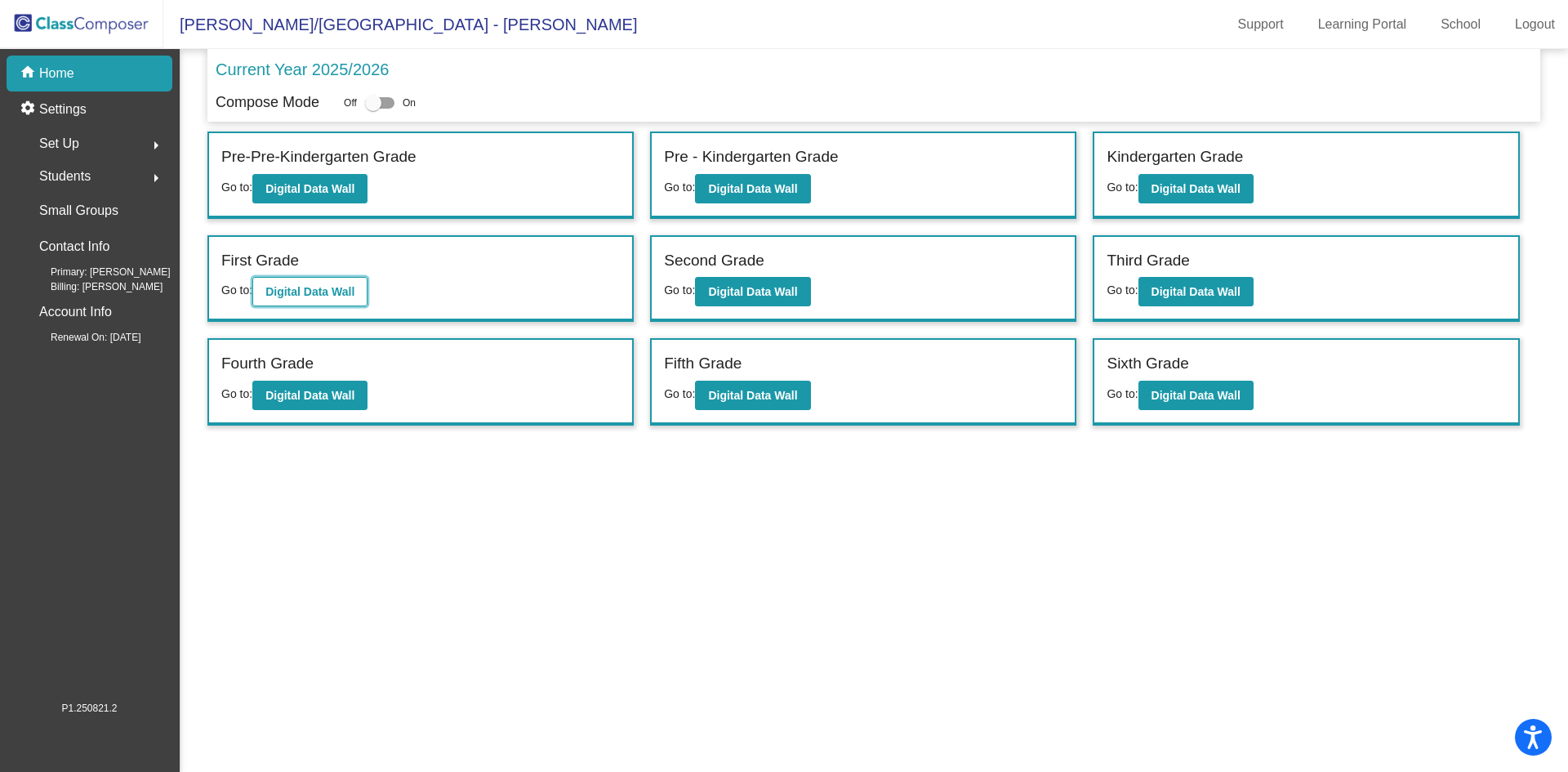
click at [351, 299] on button "Digital Data Wall" at bounding box center [310, 291] width 115 height 29
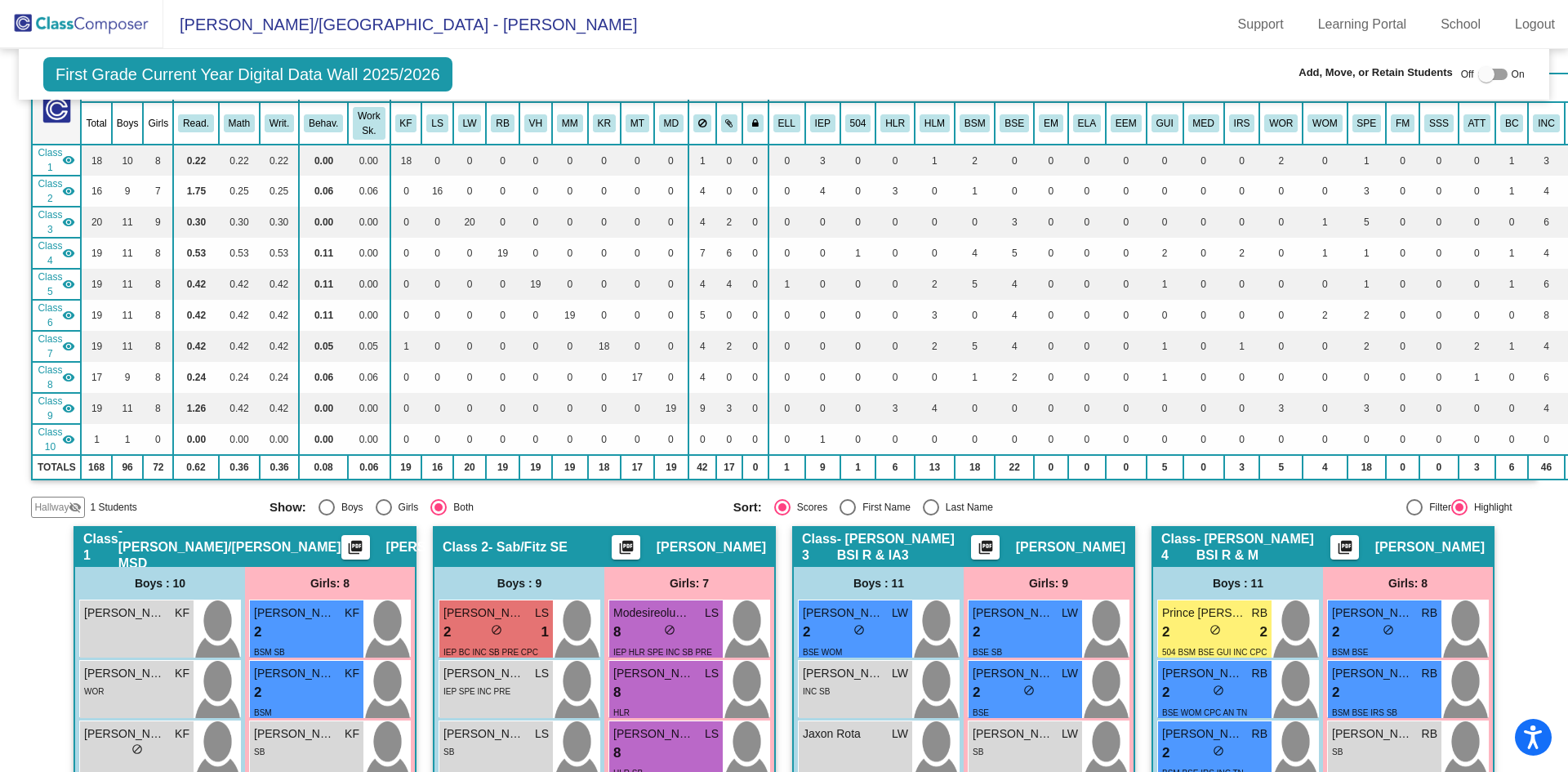
scroll to position [245, 0]
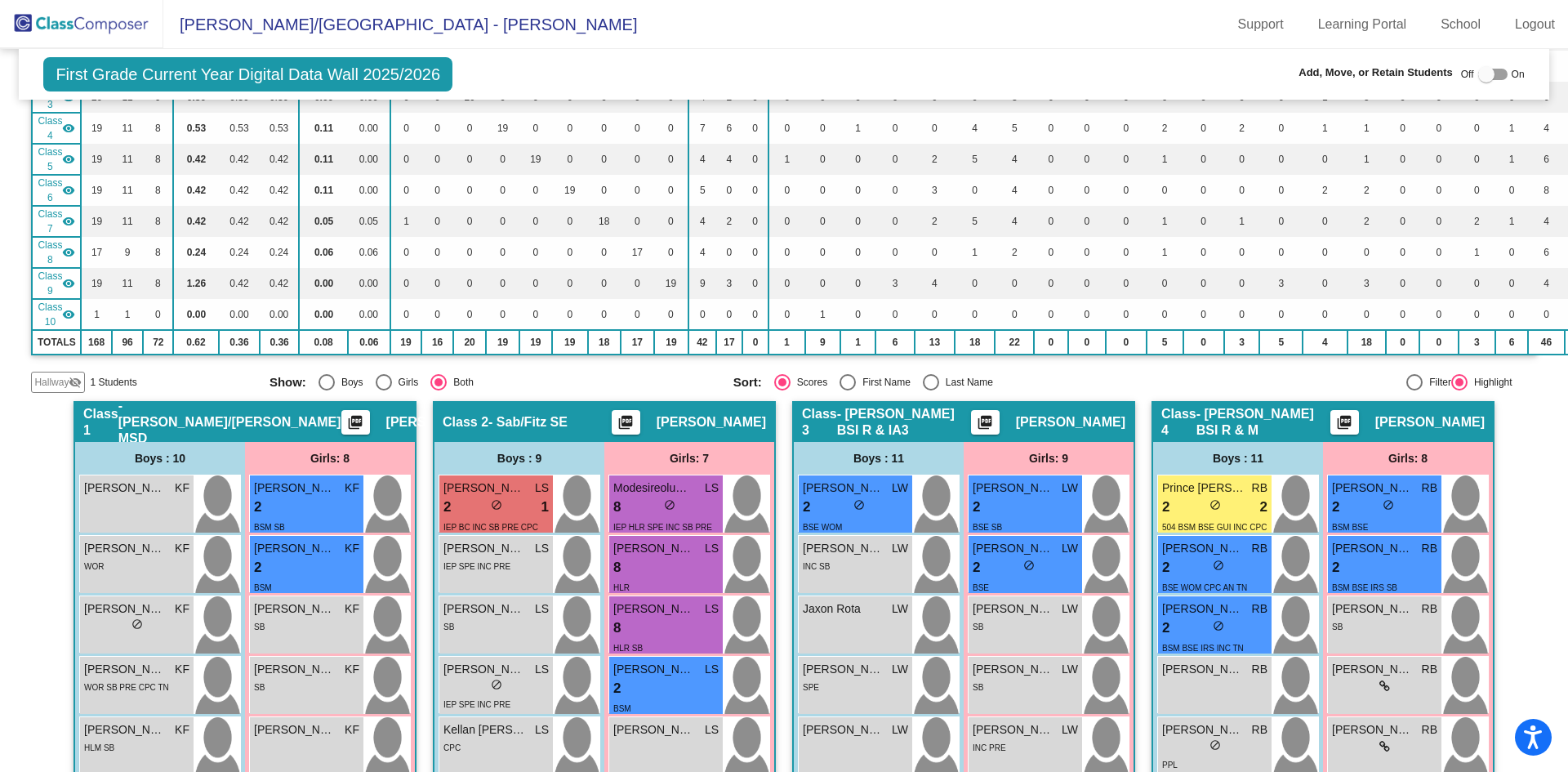
click at [61, 388] on span "Hallway" at bounding box center [51, 382] width 34 height 15
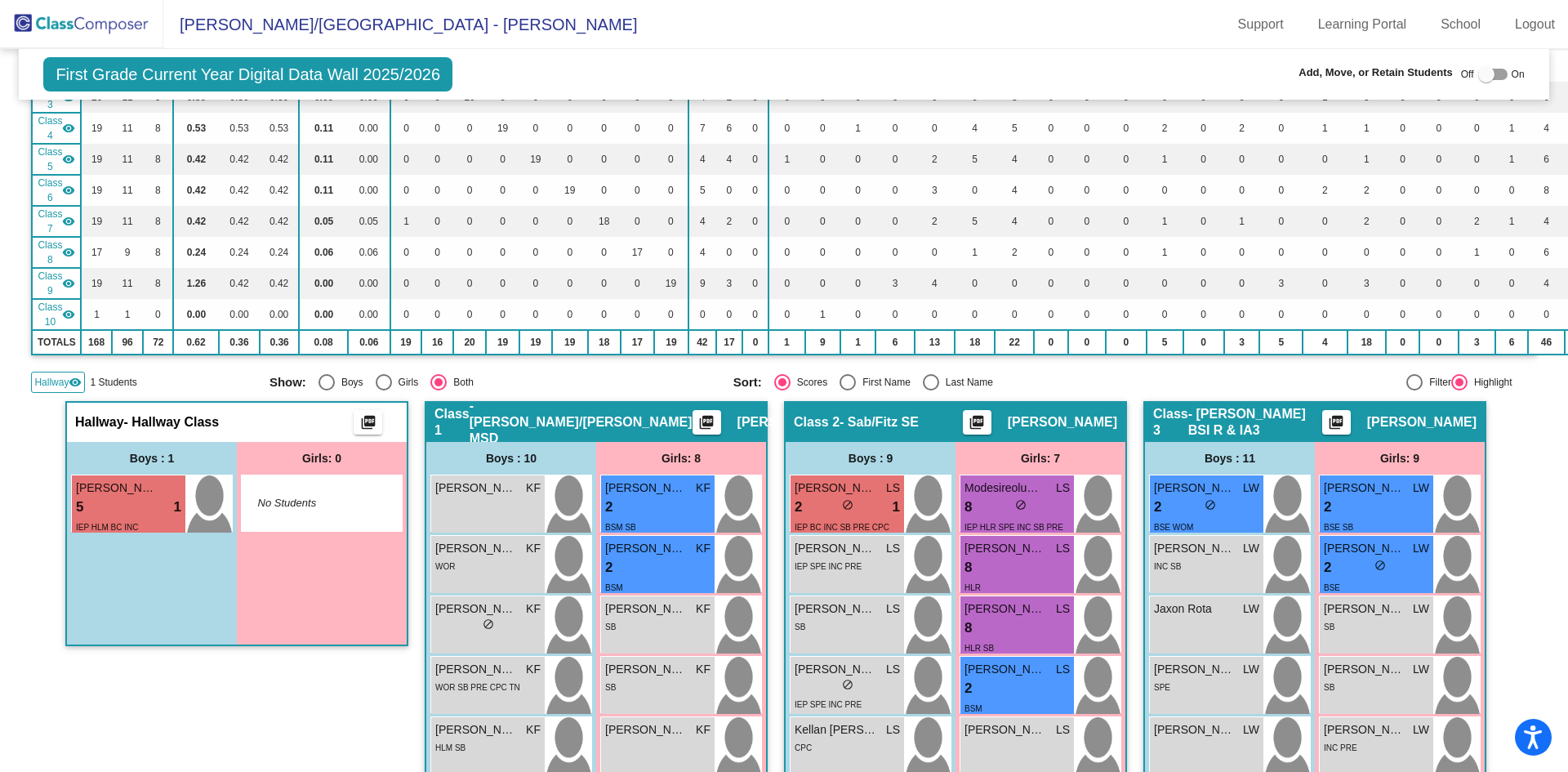
click at [1496, 74] on div at bounding box center [1492, 74] width 29 height 12
checkbox input "true"
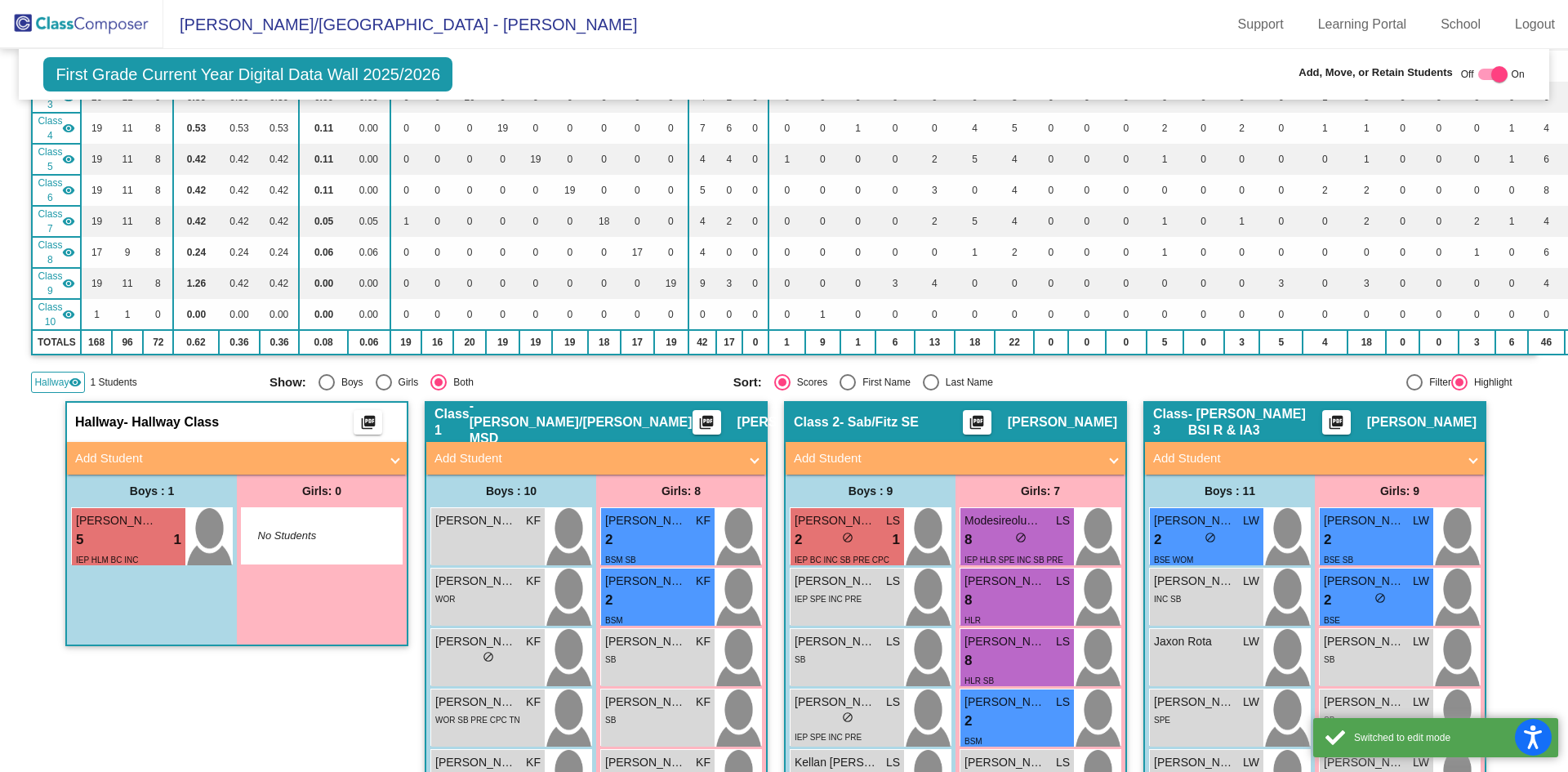
click at [210, 460] on mat-panel-title "Add Student" at bounding box center [227, 458] width 304 height 18
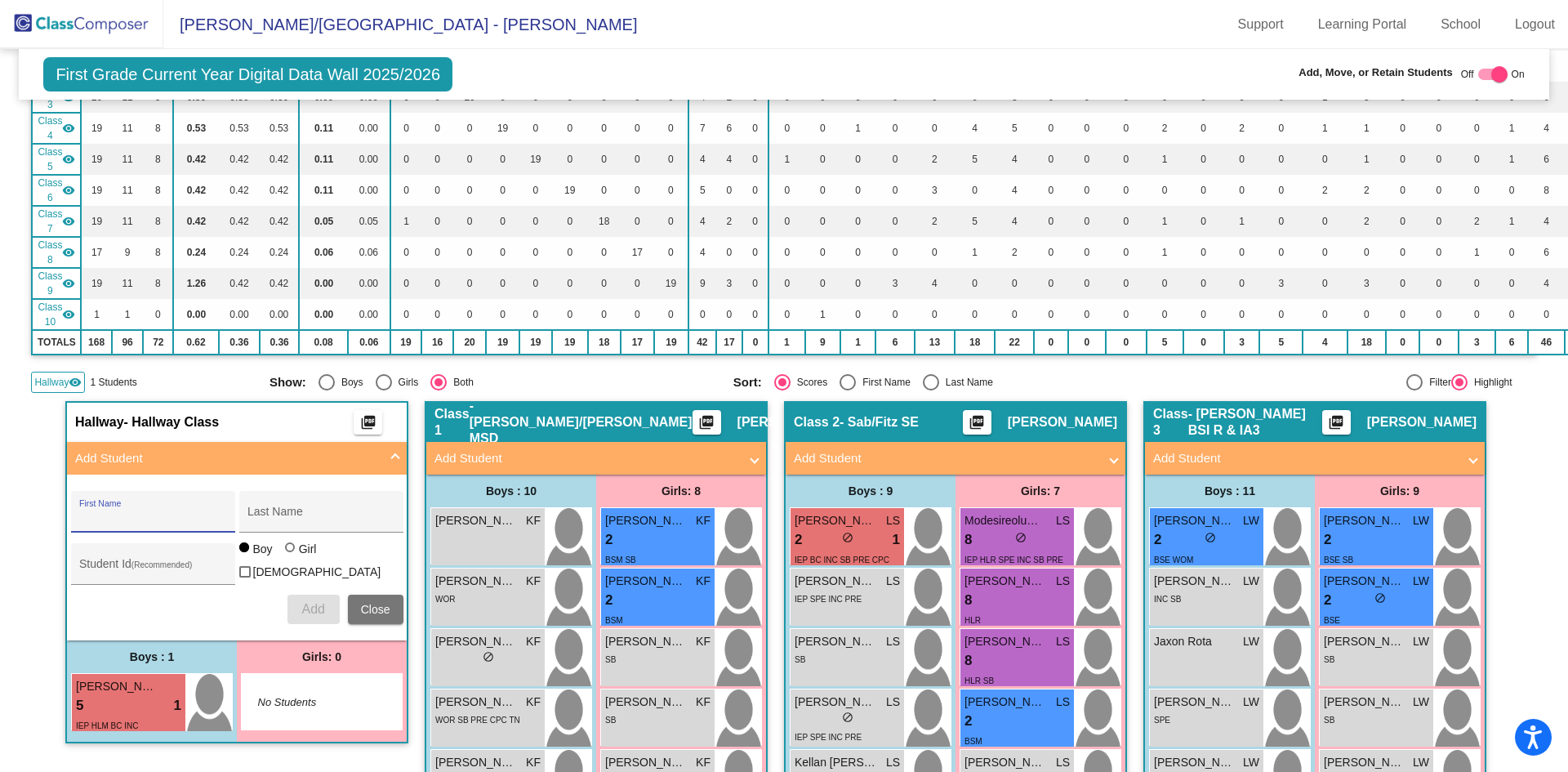
click at [142, 516] on input "First Name" at bounding box center [153, 518] width 147 height 13
type input "Noah"
type input "Sanchez"
click at [318, 605] on span "Add" at bounding box center [312, 609] width 23 height 14
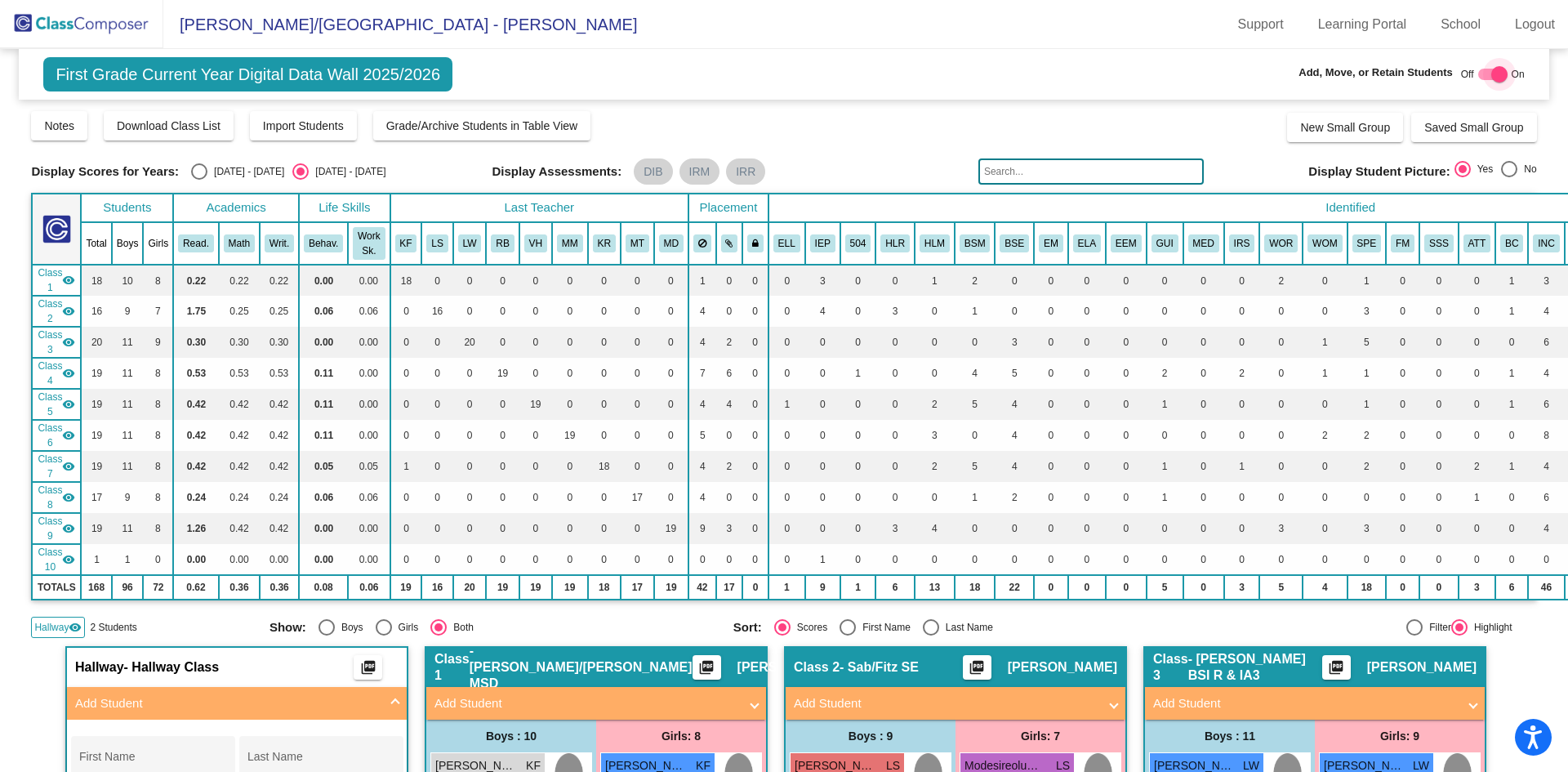
click at [1478, 74] on div at bounding box center [1492, 74] width 29 height 12
checkbox input "false"
